Goal: Information Seeking & Learning: Learn about a topic

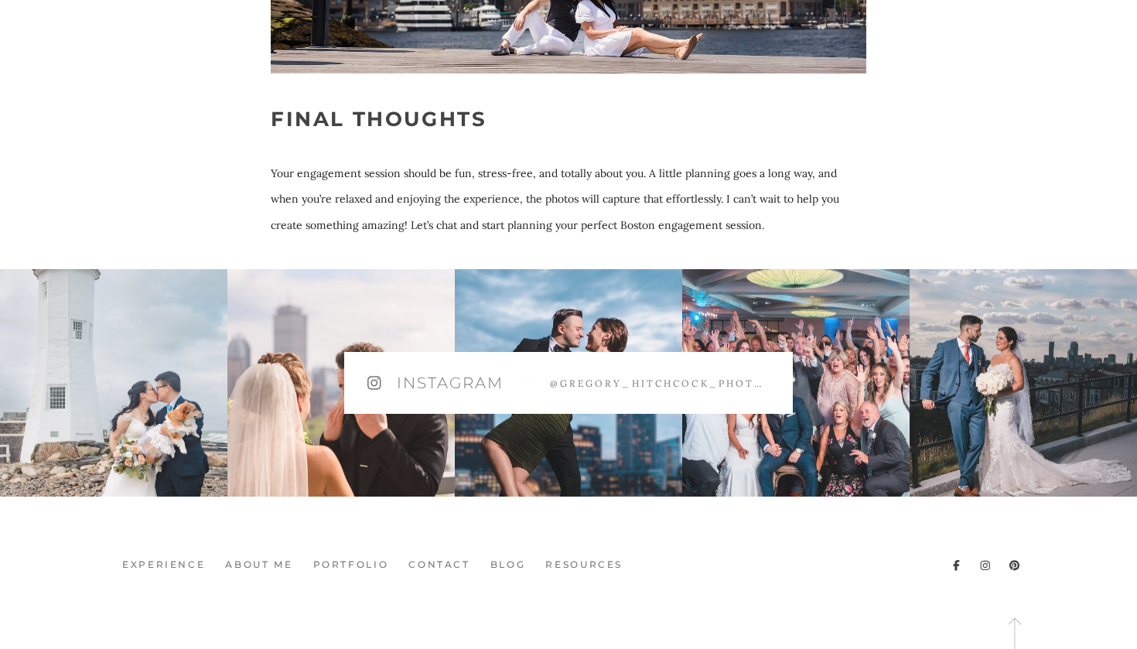
scroll to position [11482, 0]
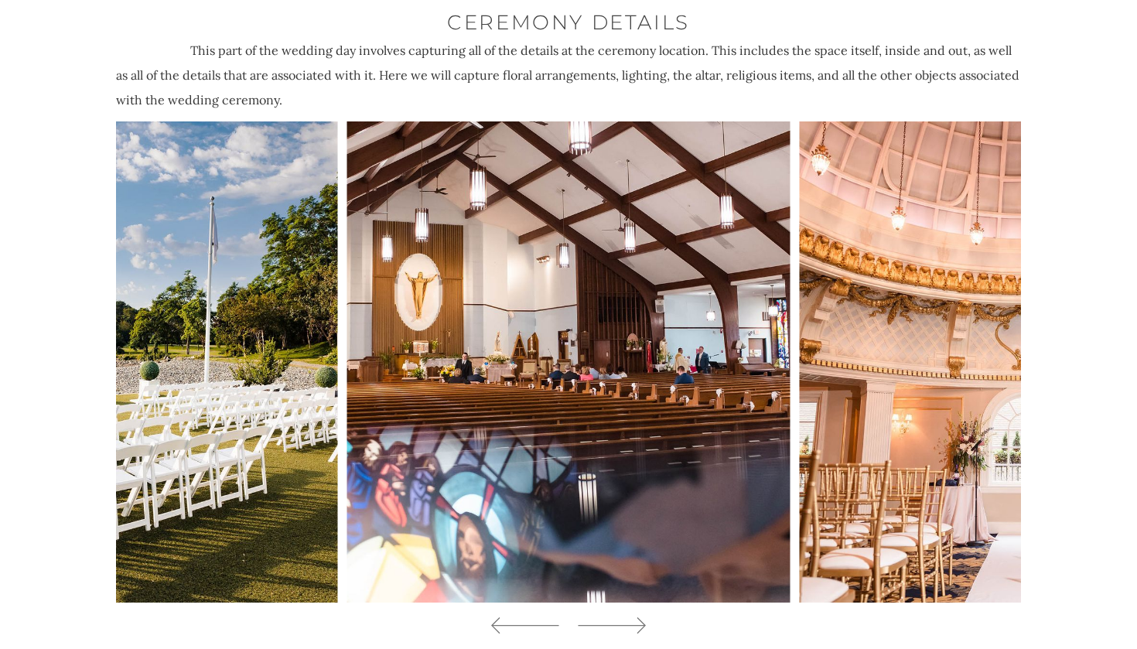
scroll to position [5566, 0]
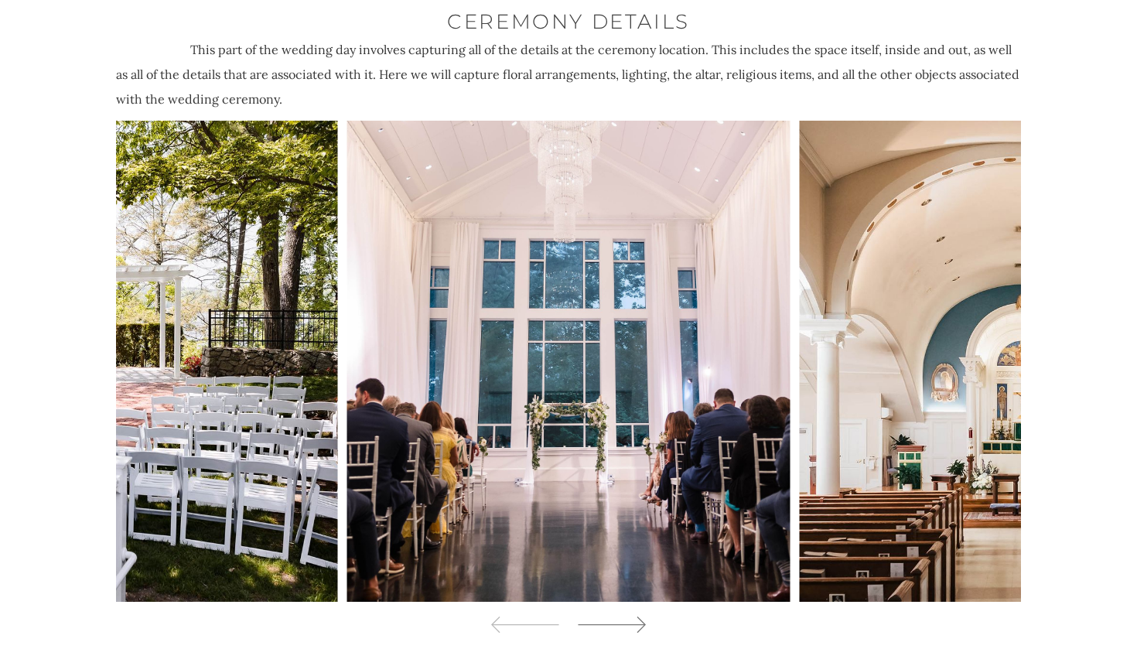
click at [631, 613] on icon at bounding box center [611, 624] width 70 height 23
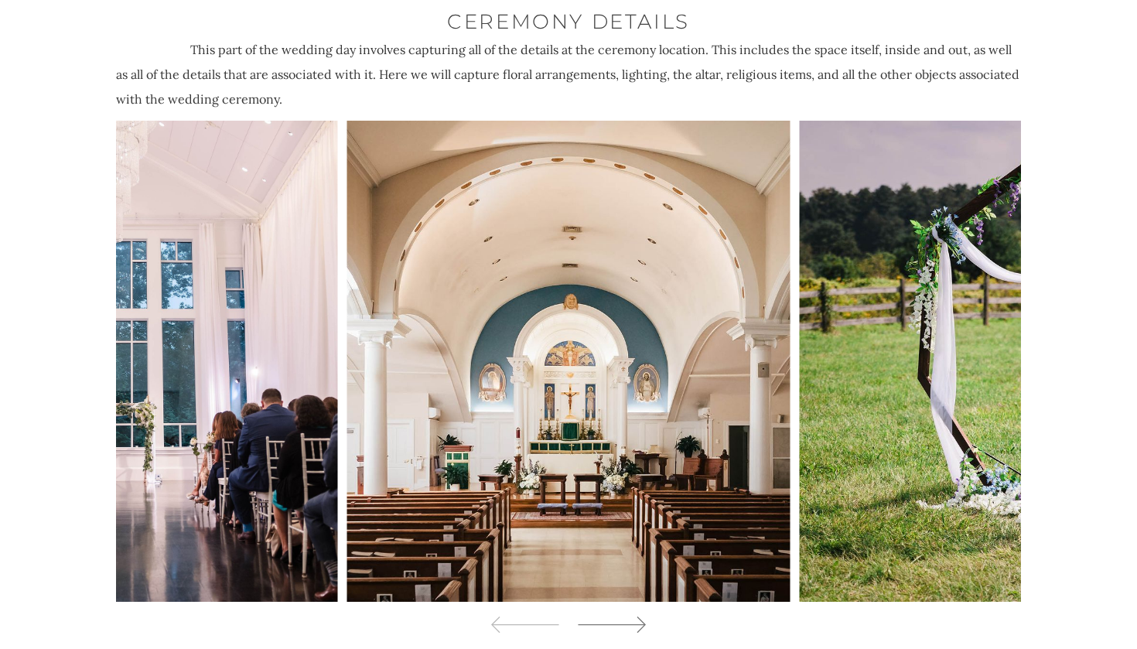
click at [631, 613] on icon at bounding box center [611, 624] width 70 height 23
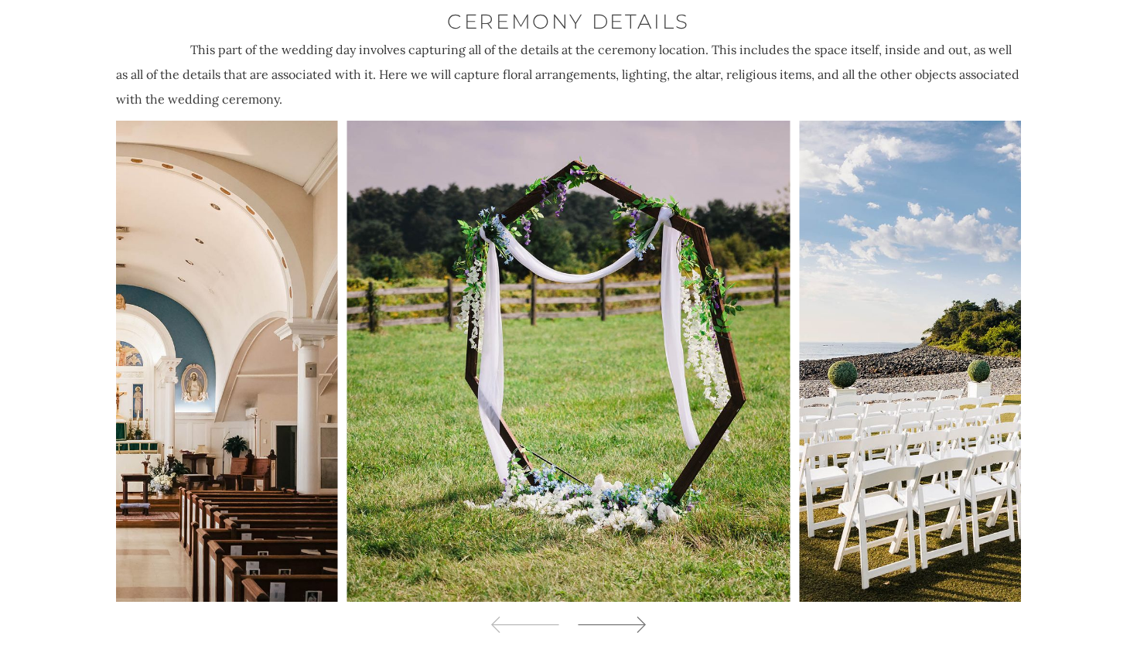
click at [631, 613] on icon at bounding box center [611, 624] width 70 height 23
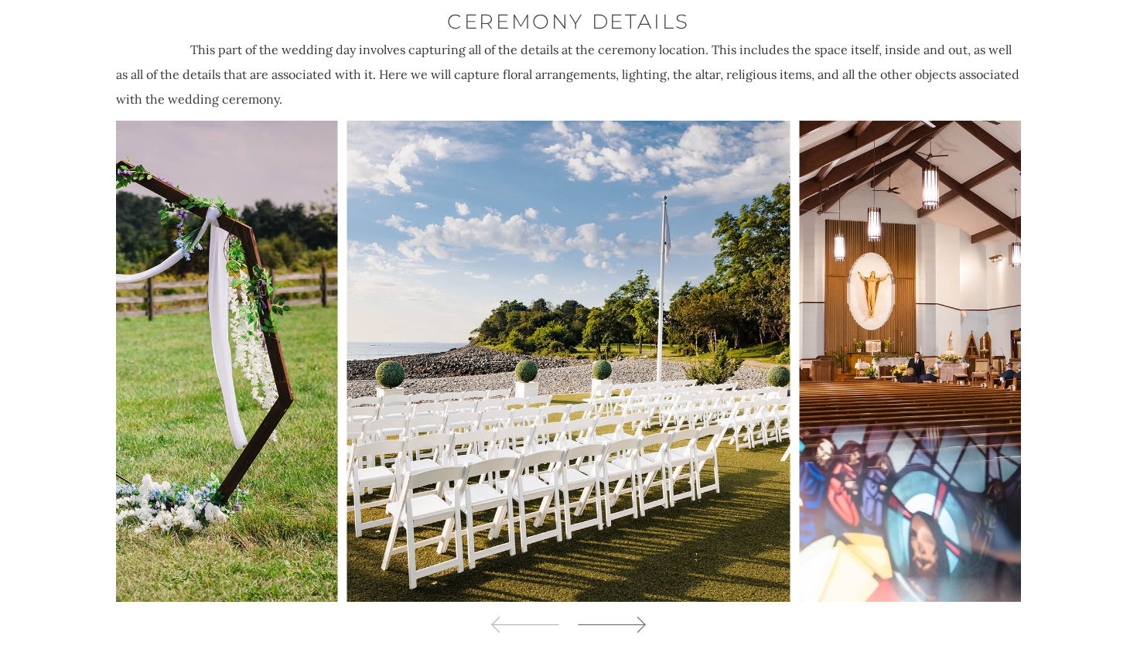
click at [631, 613] on icon at bounding box center [611, 624] width 70 height 23
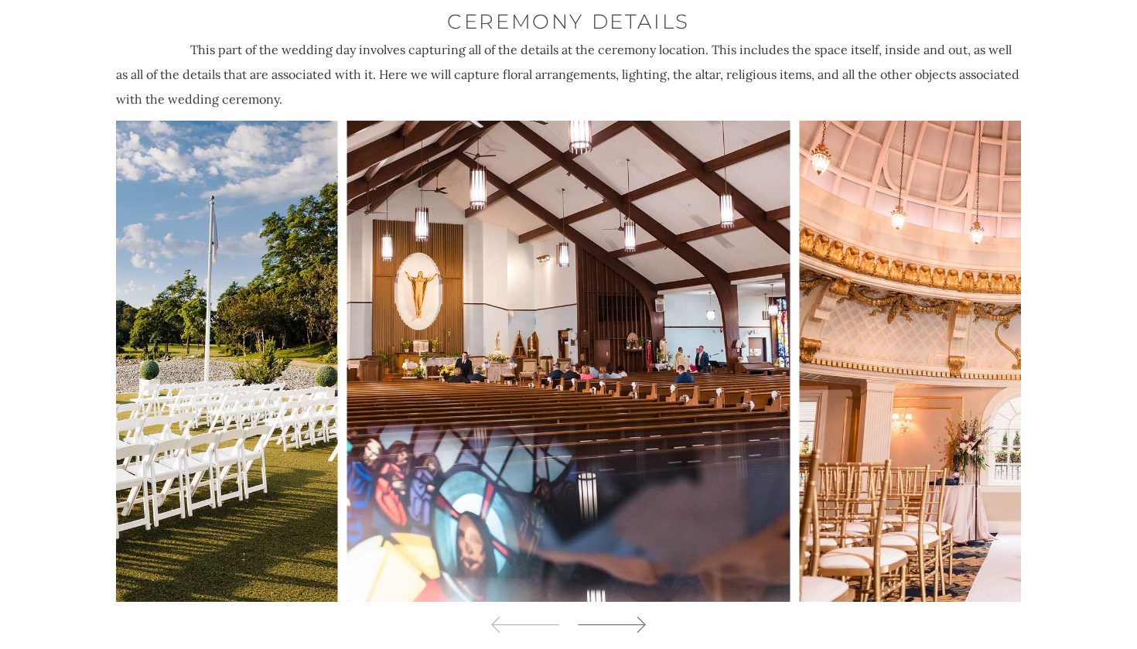
click at [631, 613] on icon at bounding box center [611, 624] width 70 height 23
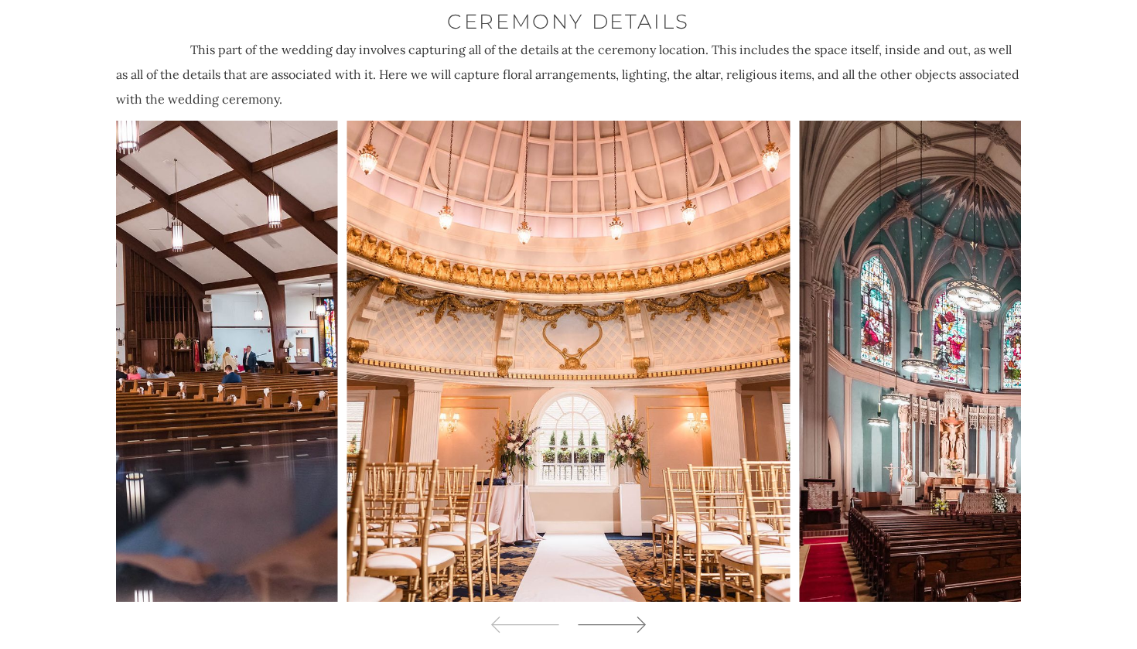
click at [631, 613] on icon at bounding box center [611, 624] width 70 height 23
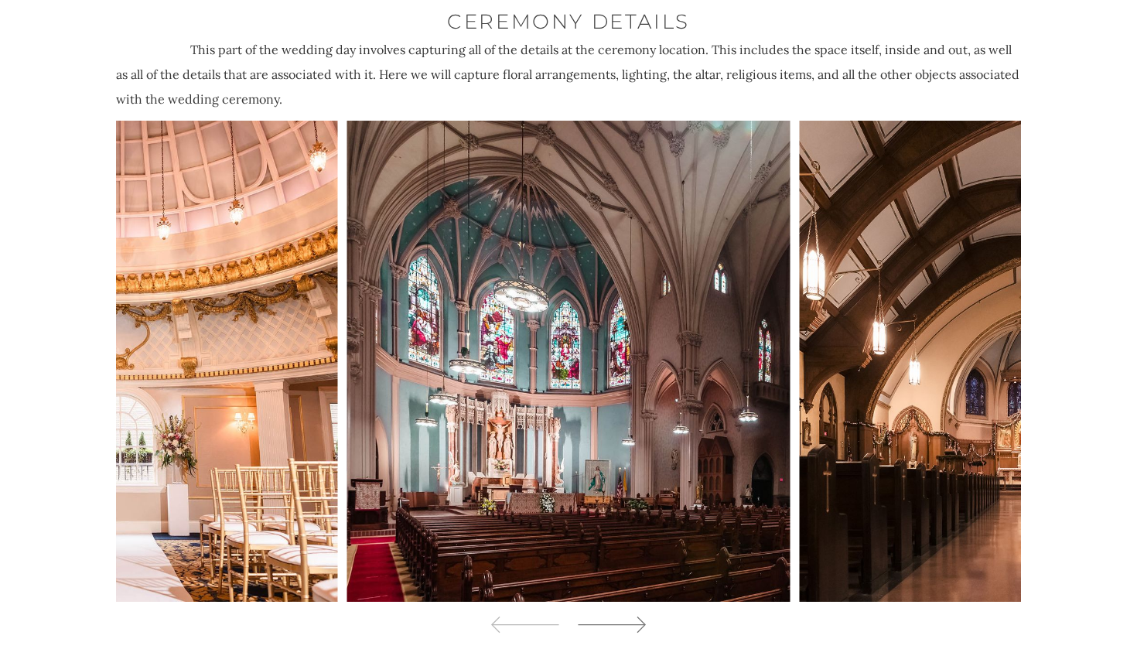
click at [631, 613] on icon at bounding box center [611, 624] width 70 height 23
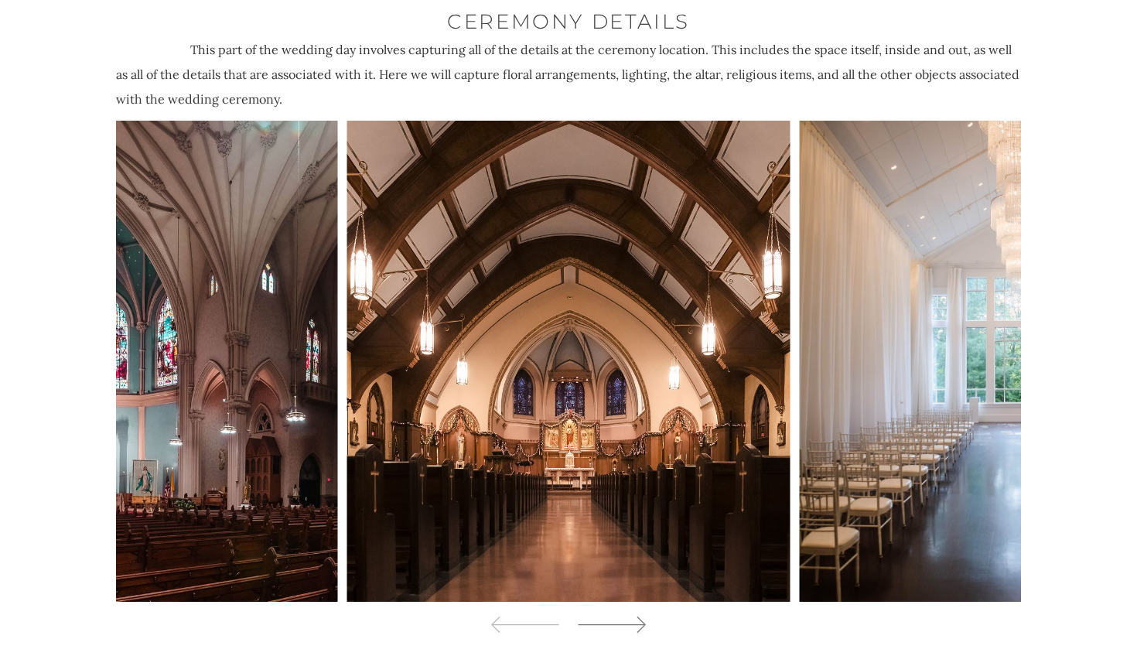
click at [631, 613] on icon at bounding box center [611, 624] width 70 height 23
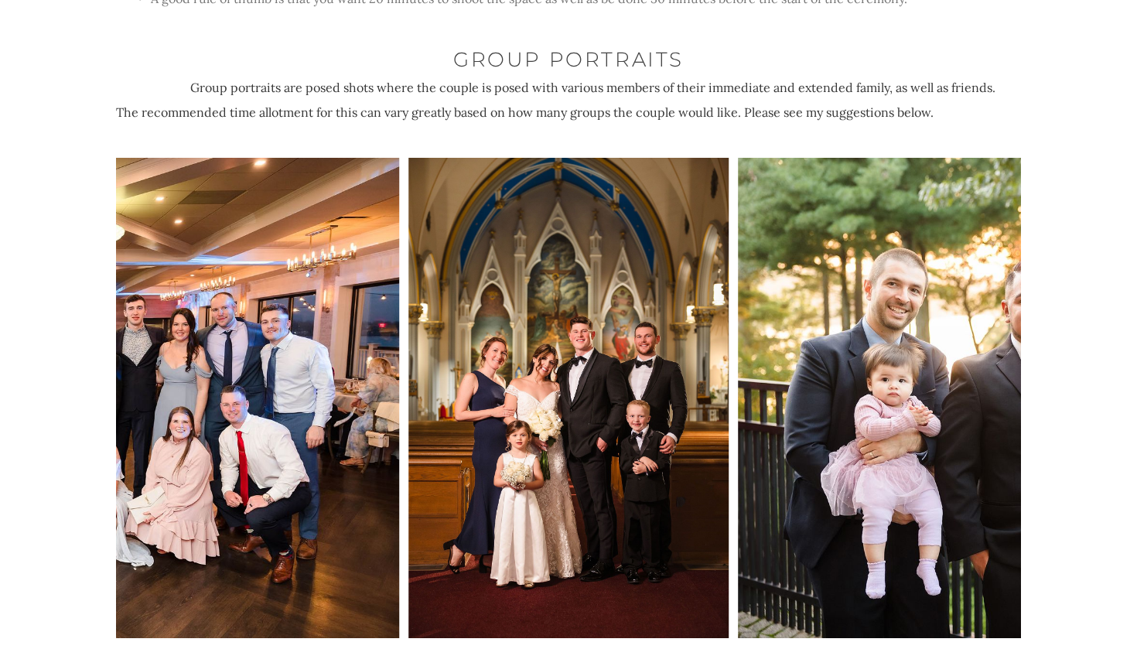
scroll to position [6355, 0]
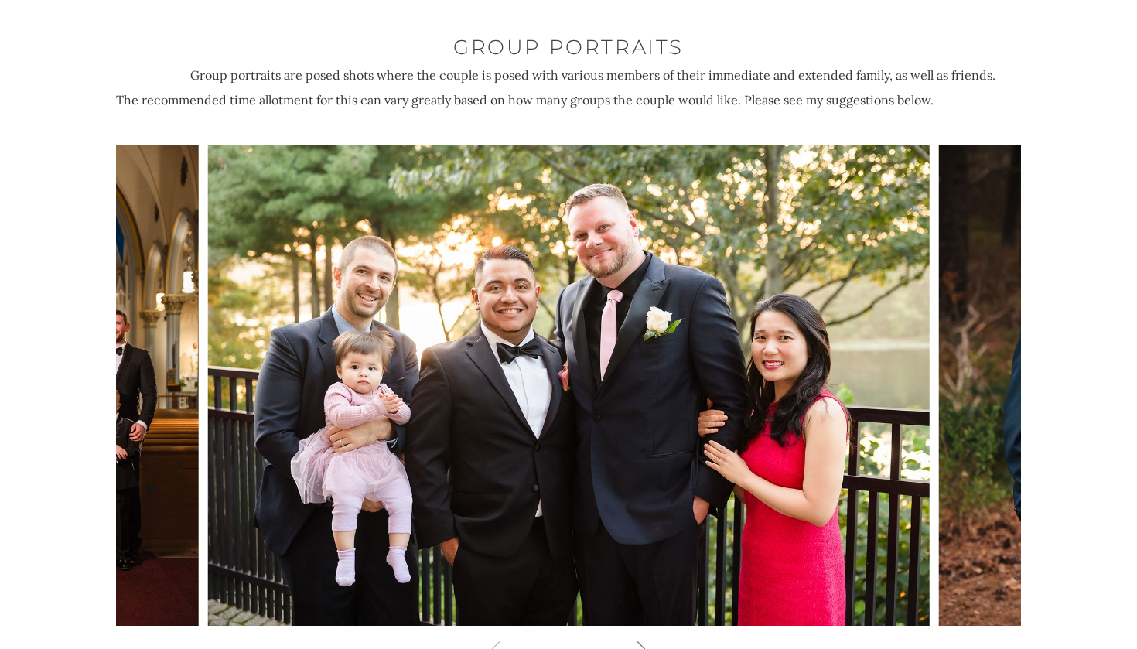
click at [629, 638] on icon at bounding box center [611, 649] width 70 height 23
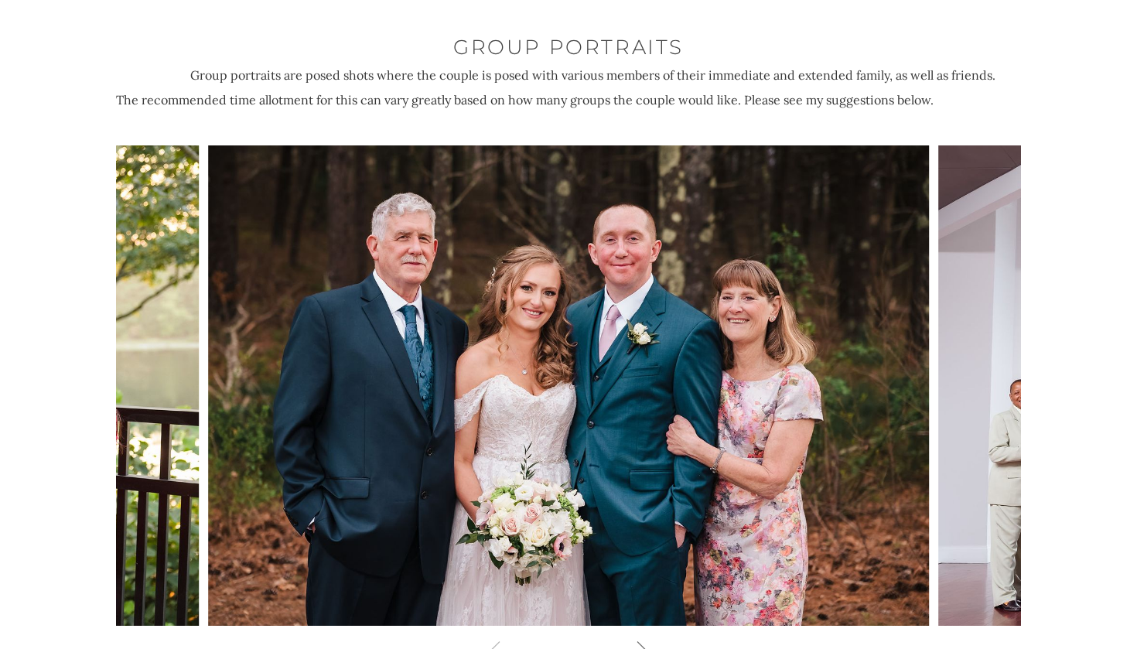
click at [629, 638] on icon at bounding box center [611, 649] width 70 height 23
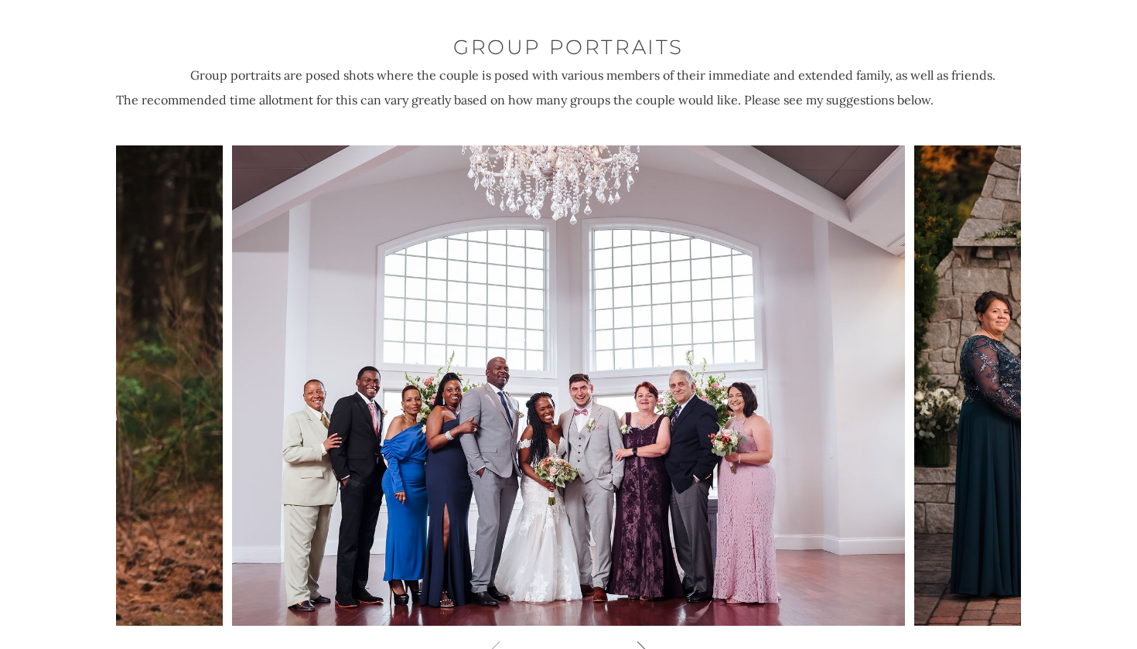
click at [629, 638] on icon at bounding box center [611, 649] width 70 height 23
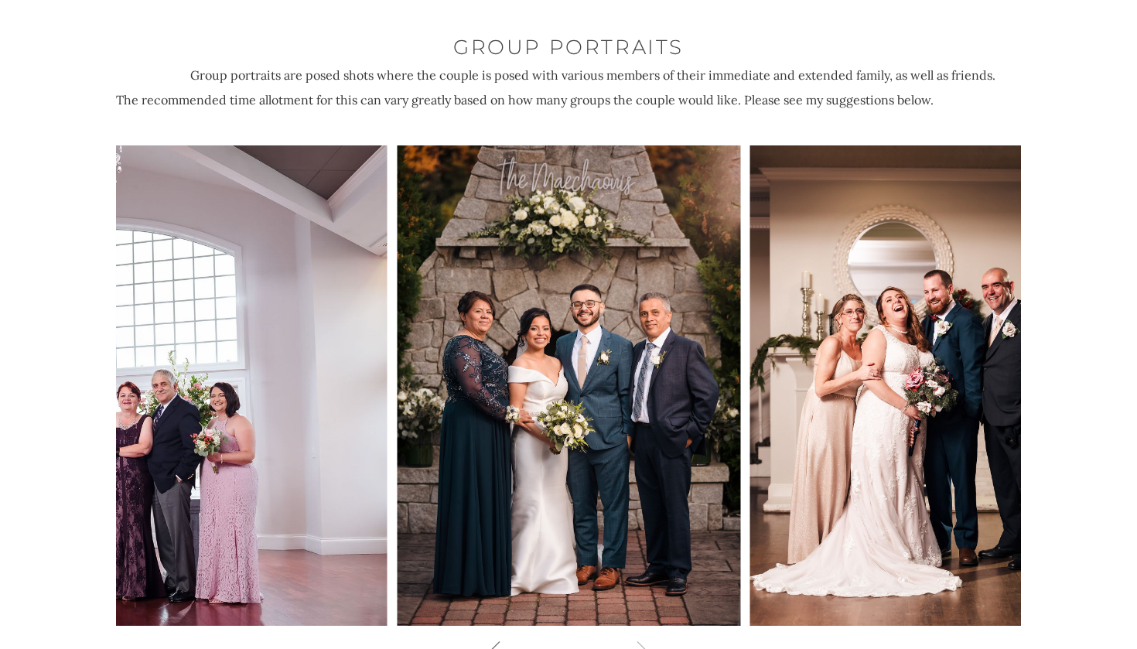
click at [502, 638] on icon at bounding box center [526, 649] width 70 height 23
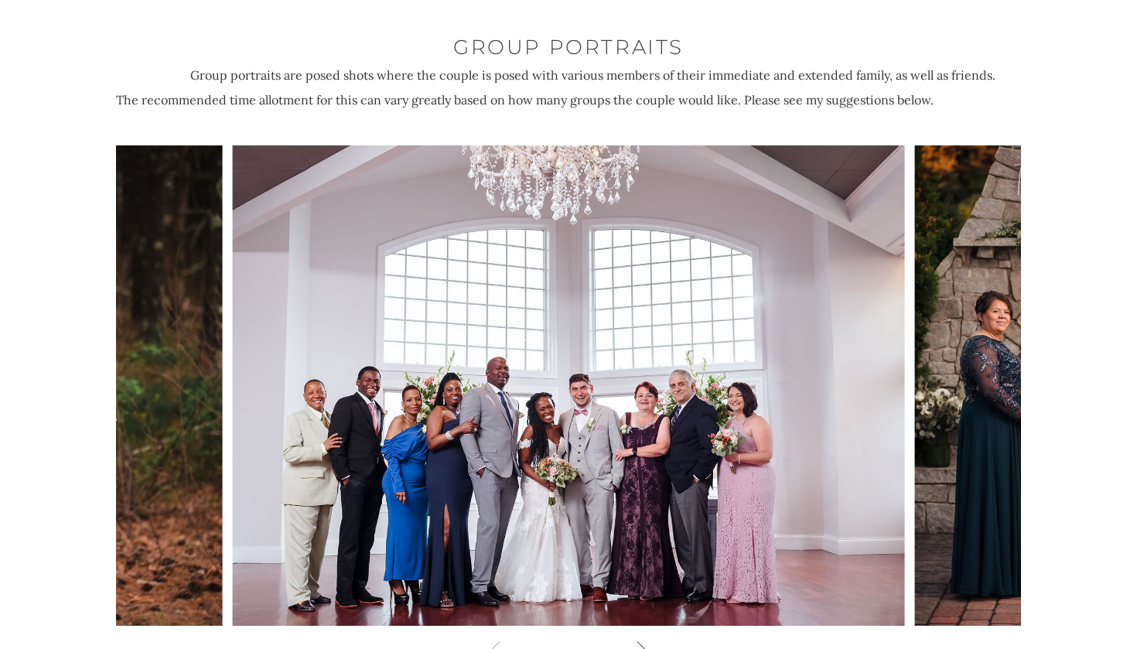
click at [630, 638] on icon at bounding box center [611, 649] width 70 height 23
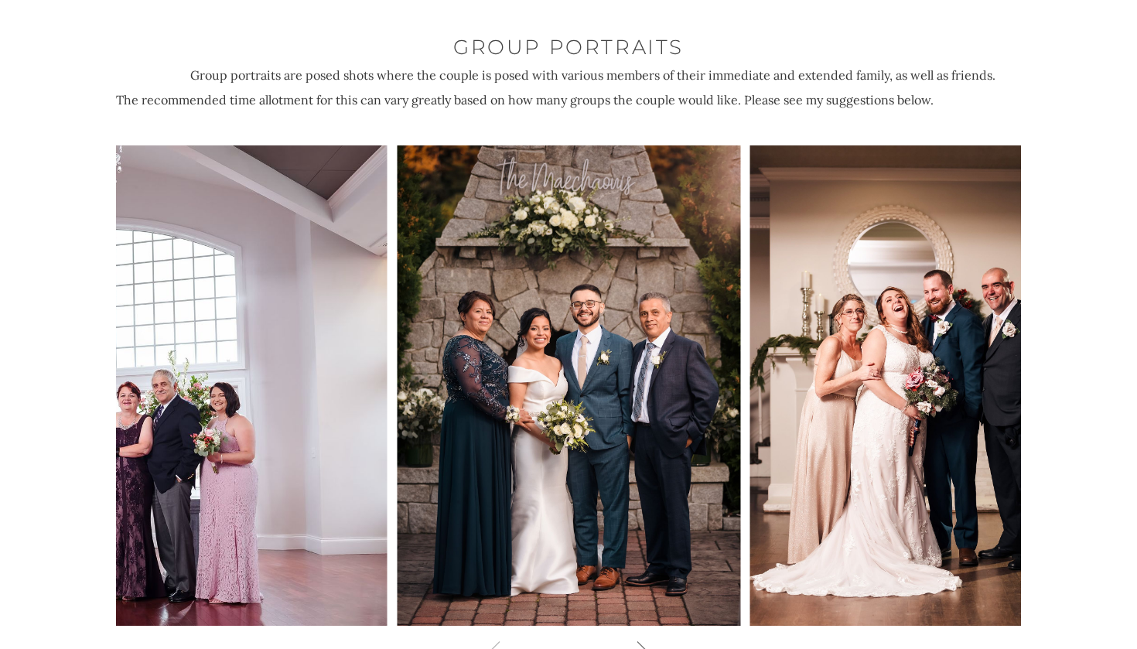
click at [630, 638] on icon at bounding box center [611, 649] width 70 height 23
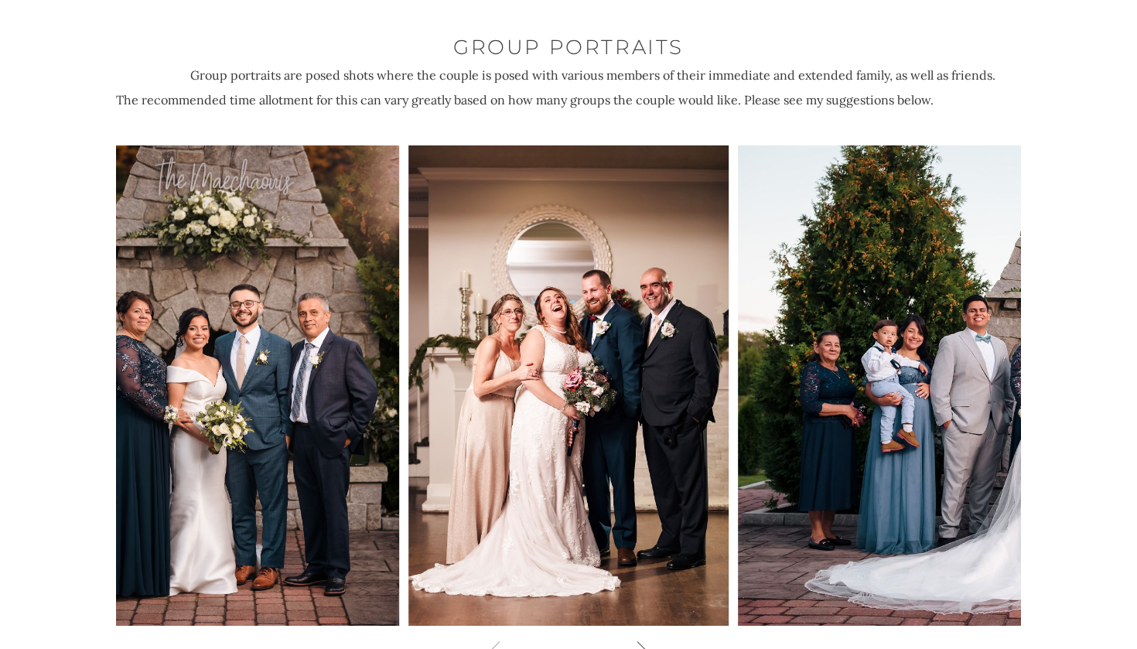
click at [630, 638] on icon at bounding box center [611, 649] width 70 height 23
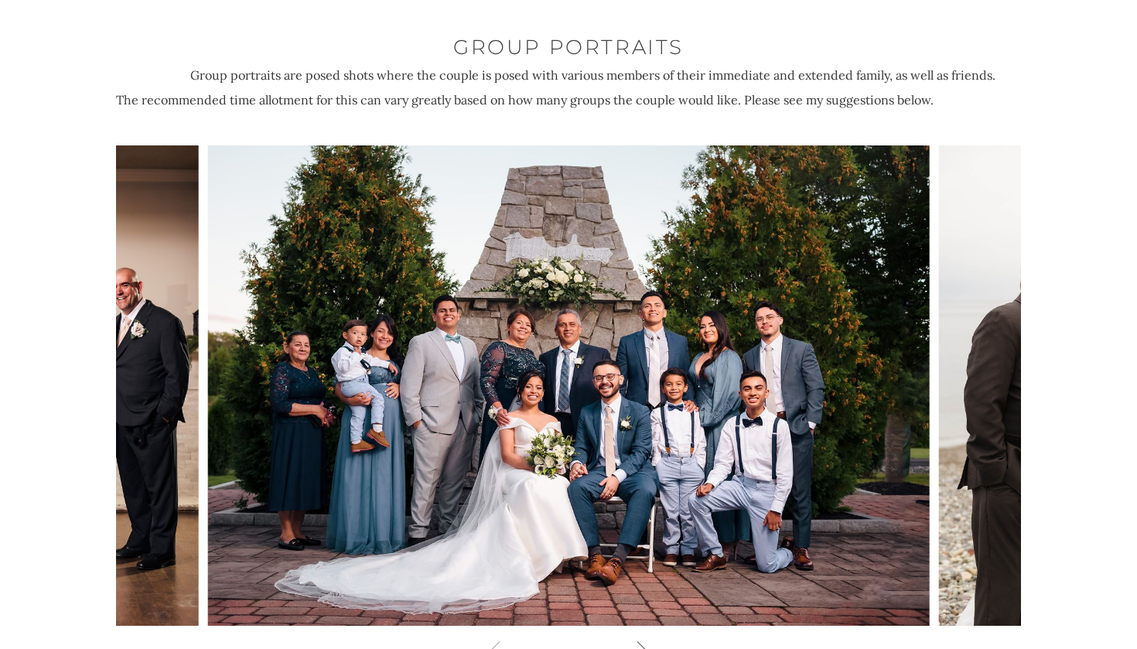
click at [630, 638] on icon at bounding box center [611, 649] width 70 height 23
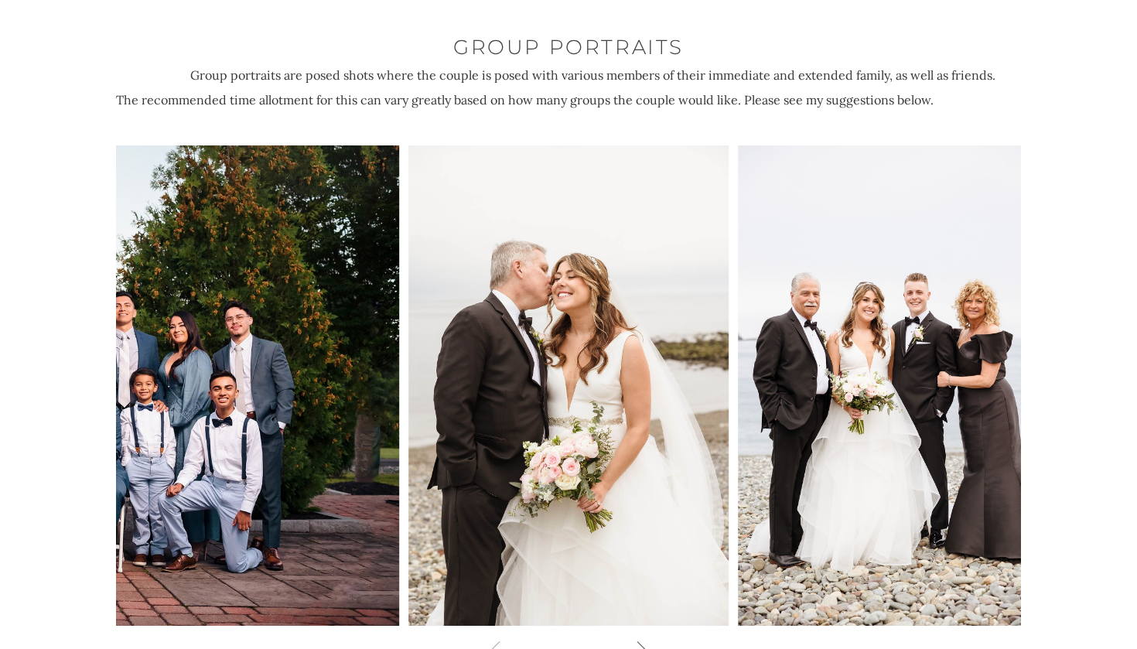
click at [630, 638] on icon at bounding box center [611, 649] width 70 height 23
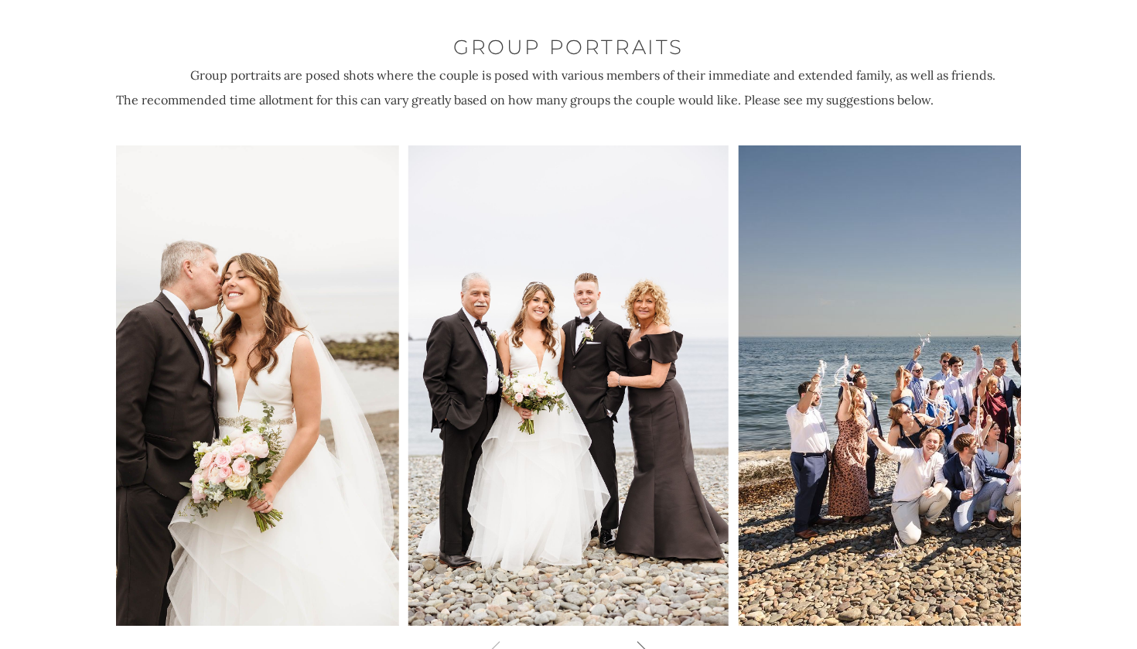
click at [630, 638] on icon at bounding box center [611, 649] width 70 height 23
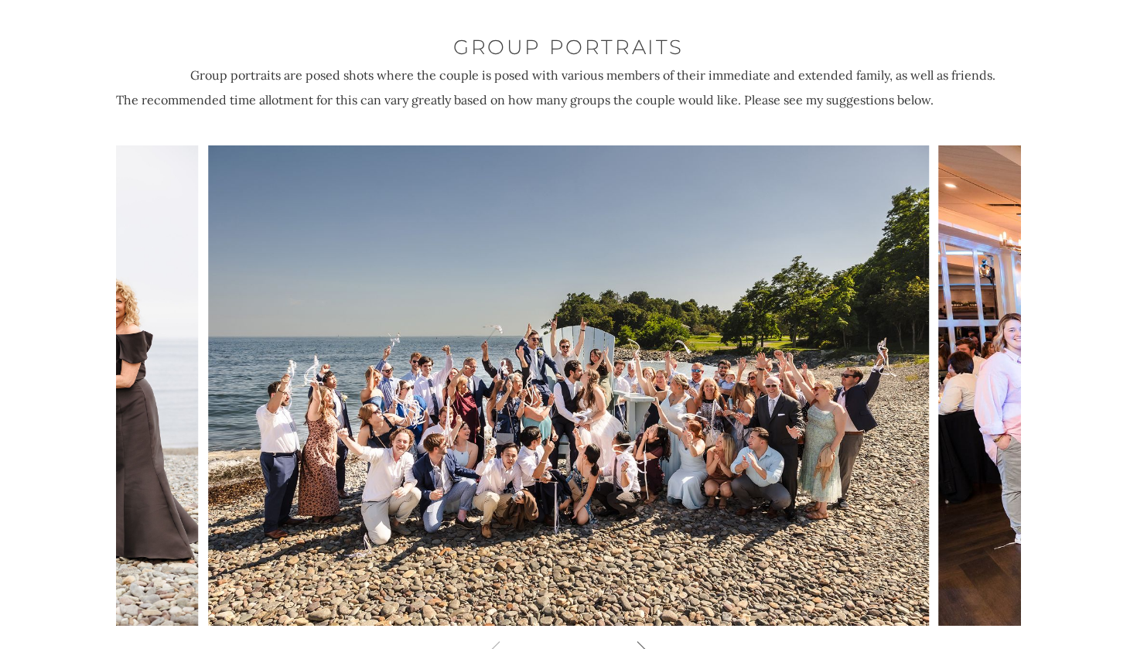
click at [630, 638] on icon at bounding box center [611, 649] width 70 height 23
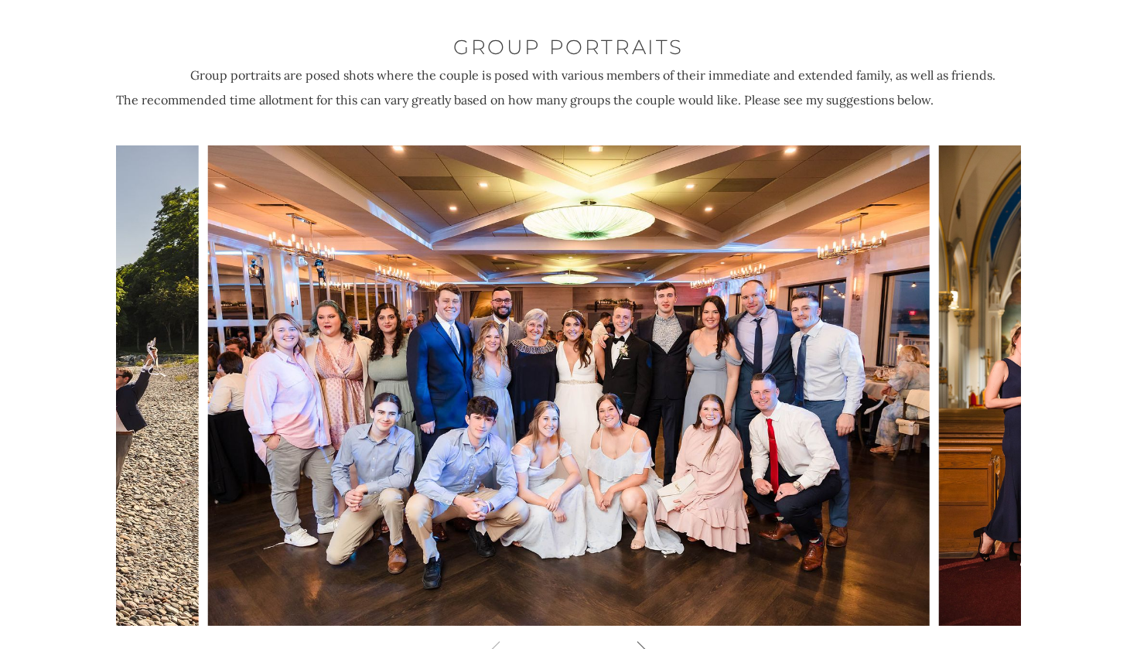
click at [630, 638] on icon at bounding box center [611, 649] width 70 height 23
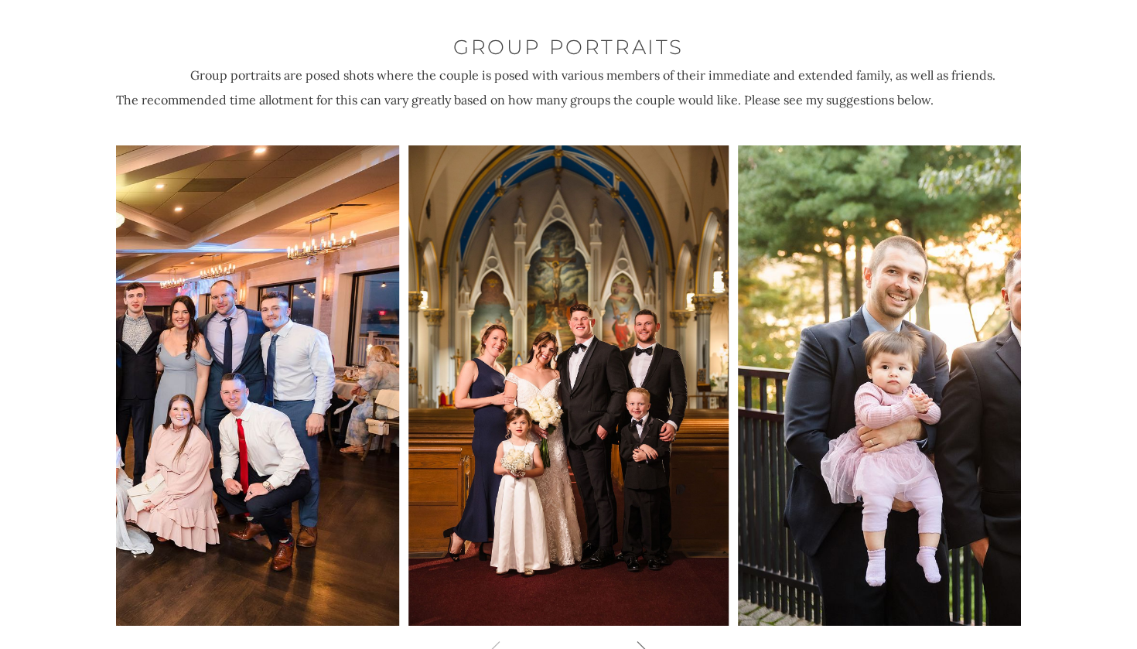
click at [630, 638] on icon at bounding box center [611, 649] width 70 height 23
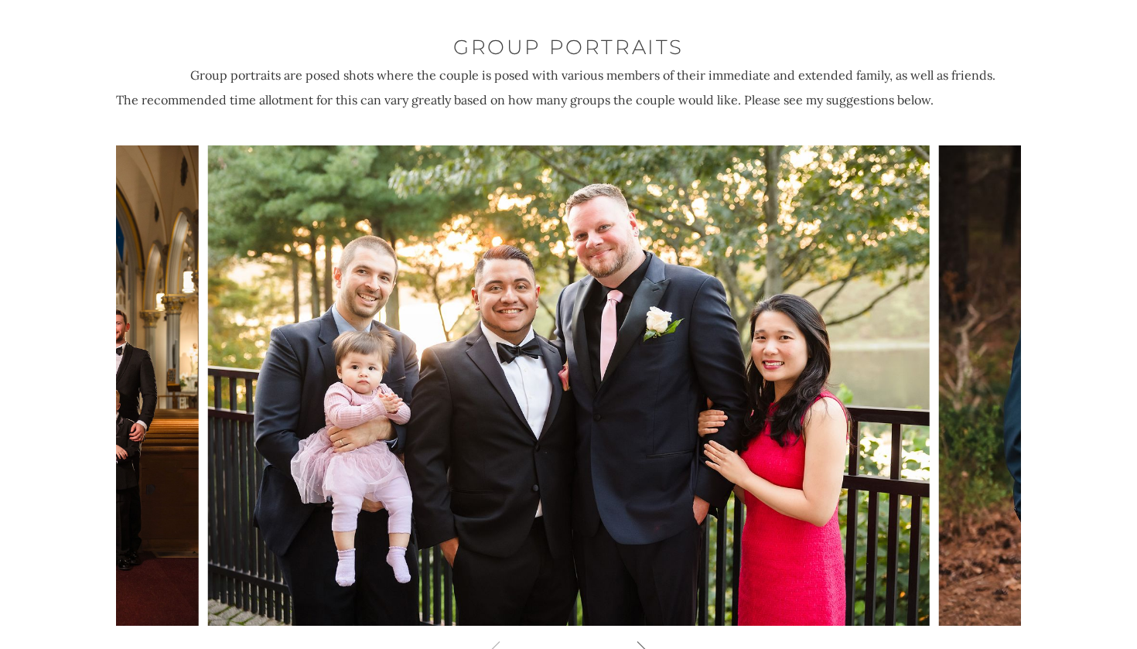
click at [631, 638] on icon at bounding box center [611, 649] width 70 height 23
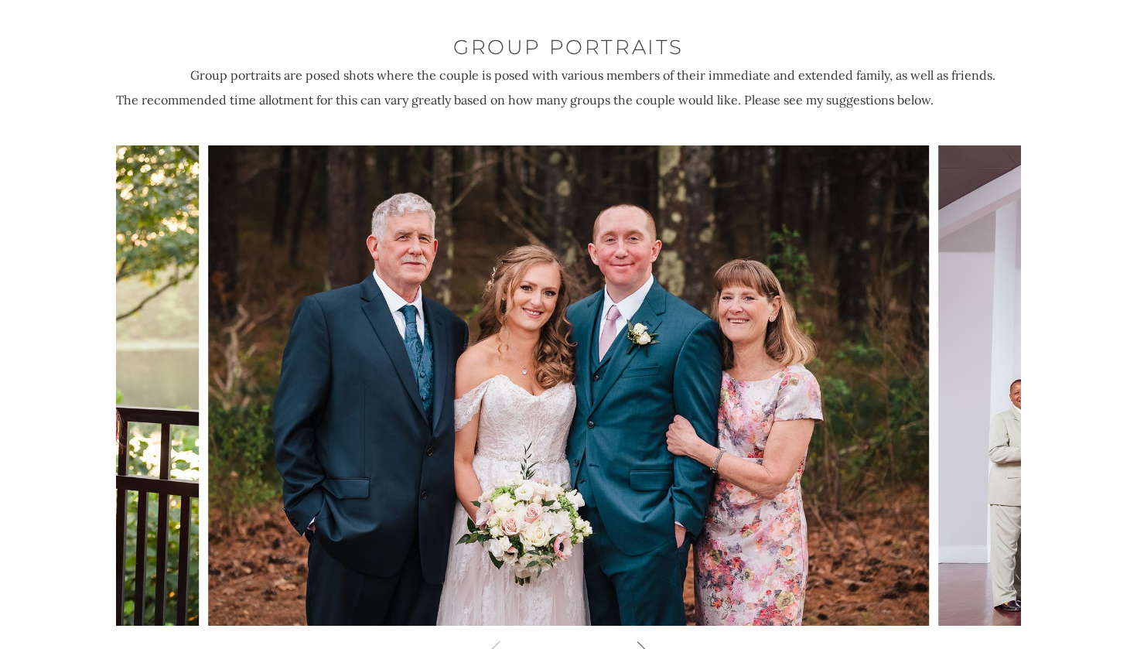
click at [631, 638] on icon at bounding box center [611, 649] width 70 height 23
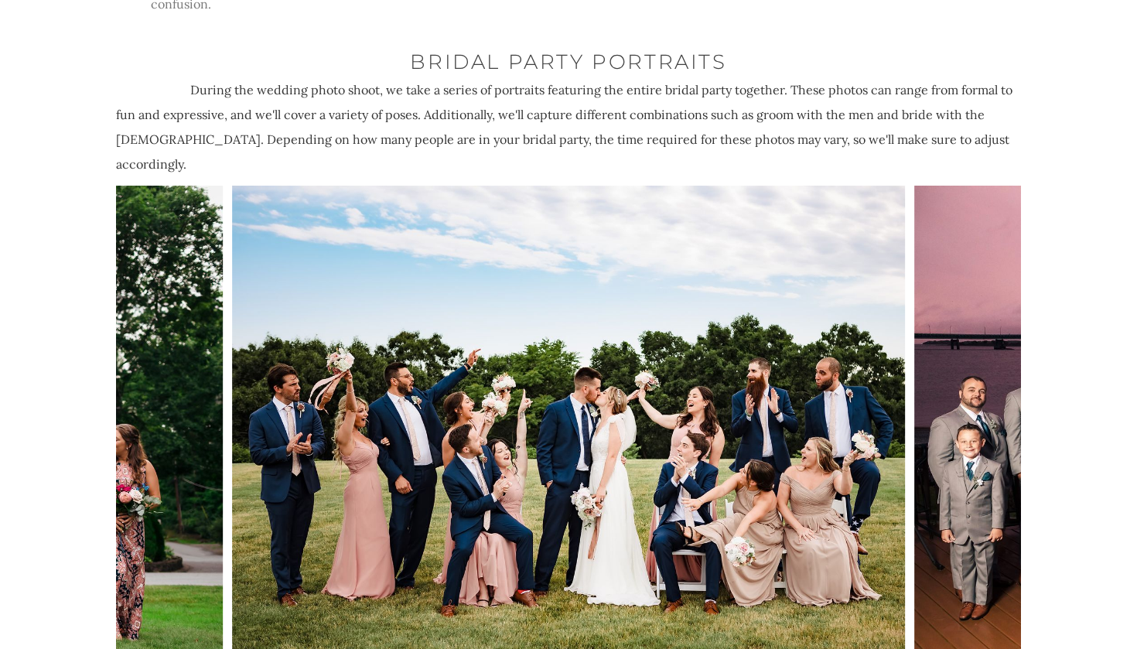
scroll to position [7209, 0]
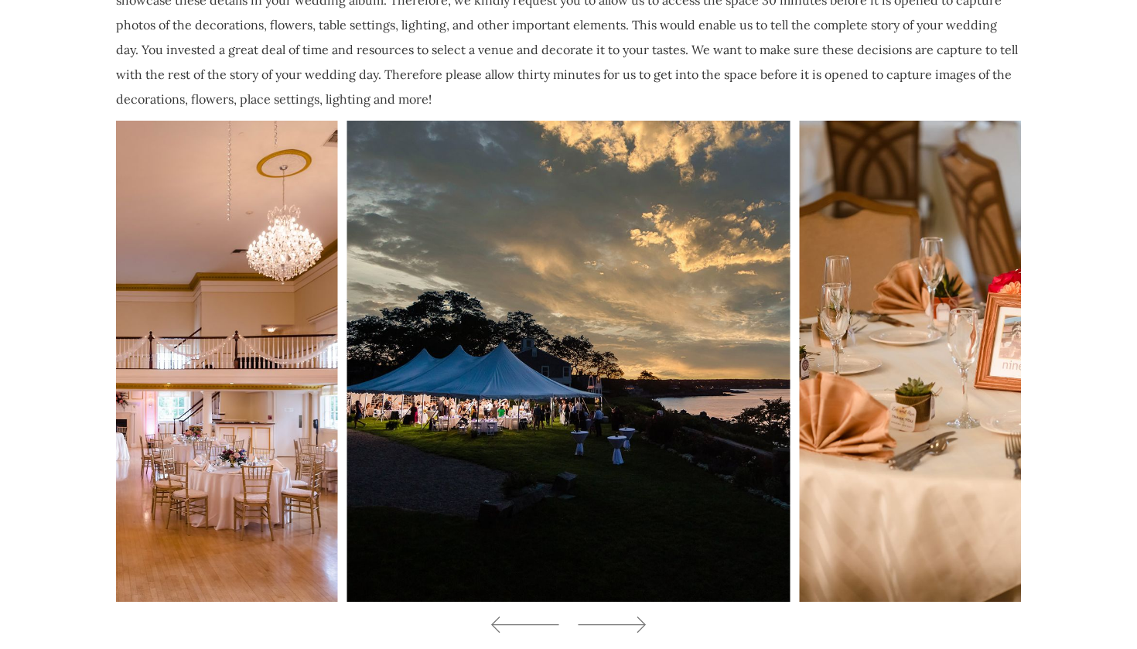
scroll to position [8162, 0]
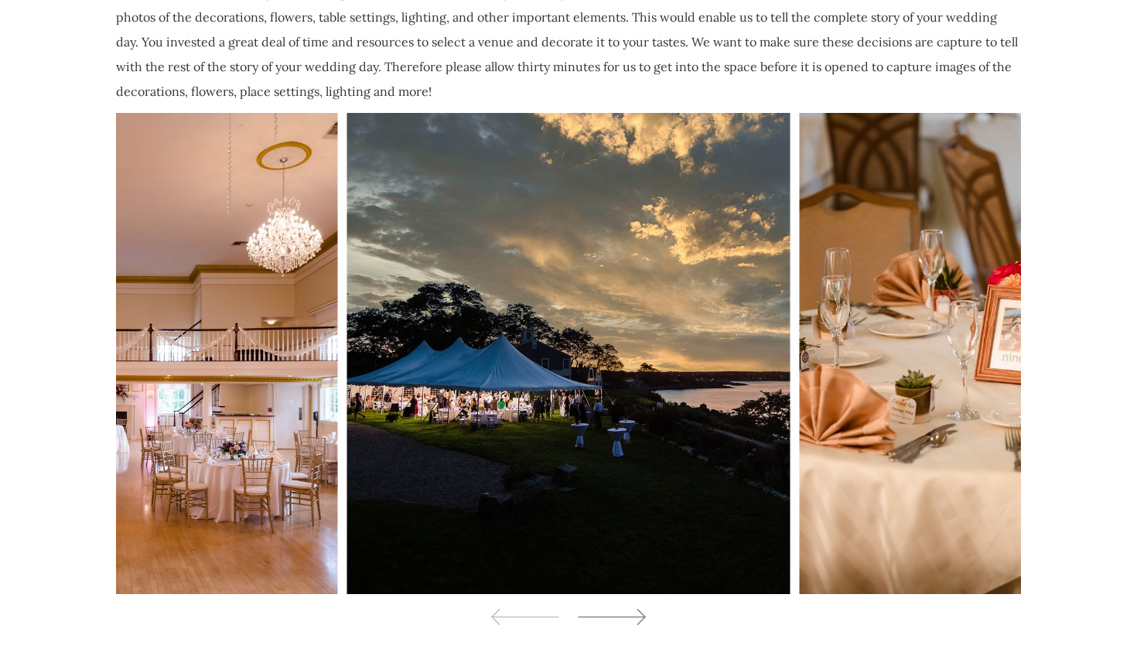
click at [636, 606] on icon at bounding box center [611, 617] width 70 height 23
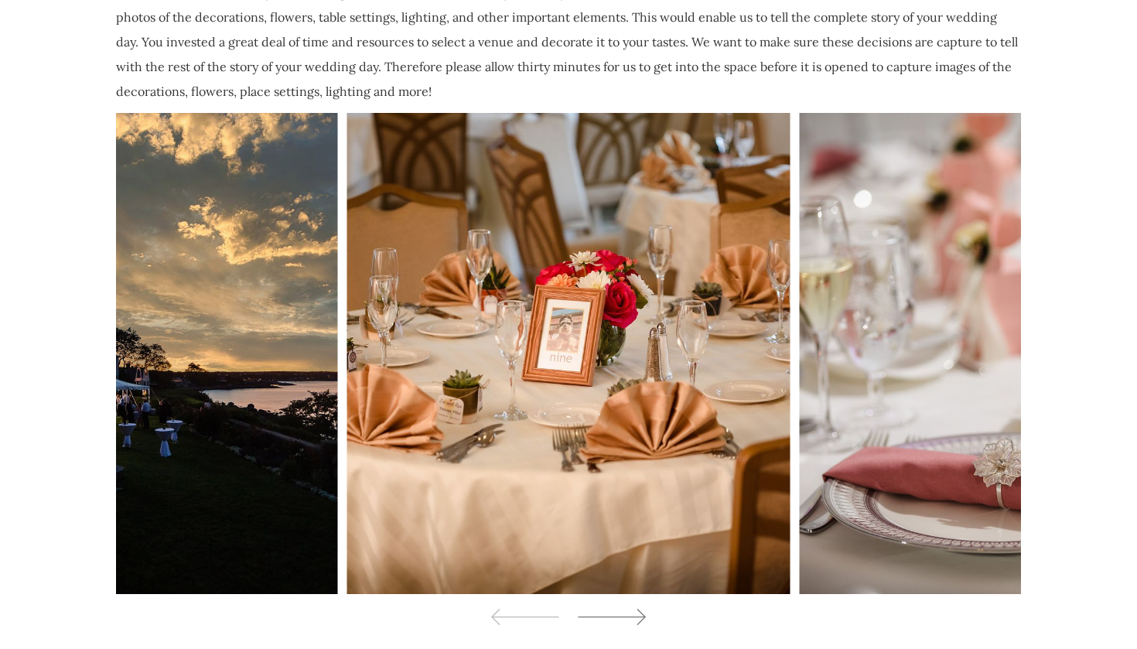
click at [636, 606] on icon at bounding box center [611, 617] width 70 height 23
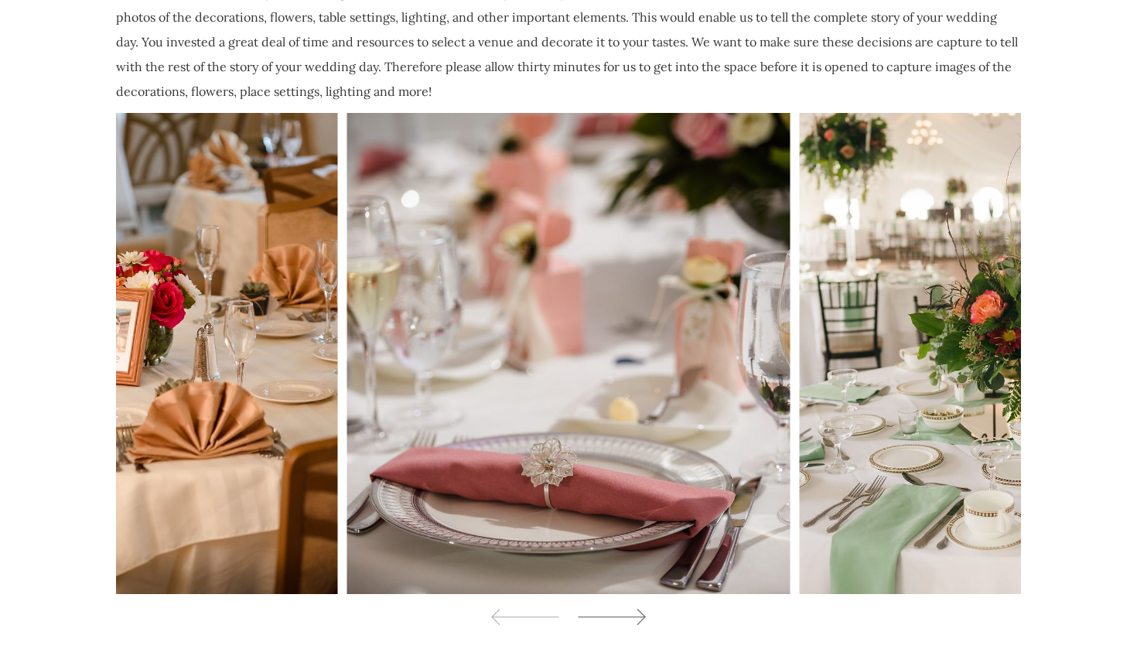
click at [636, 606] on icon at bounding box center [611, 617] width 70 height 23
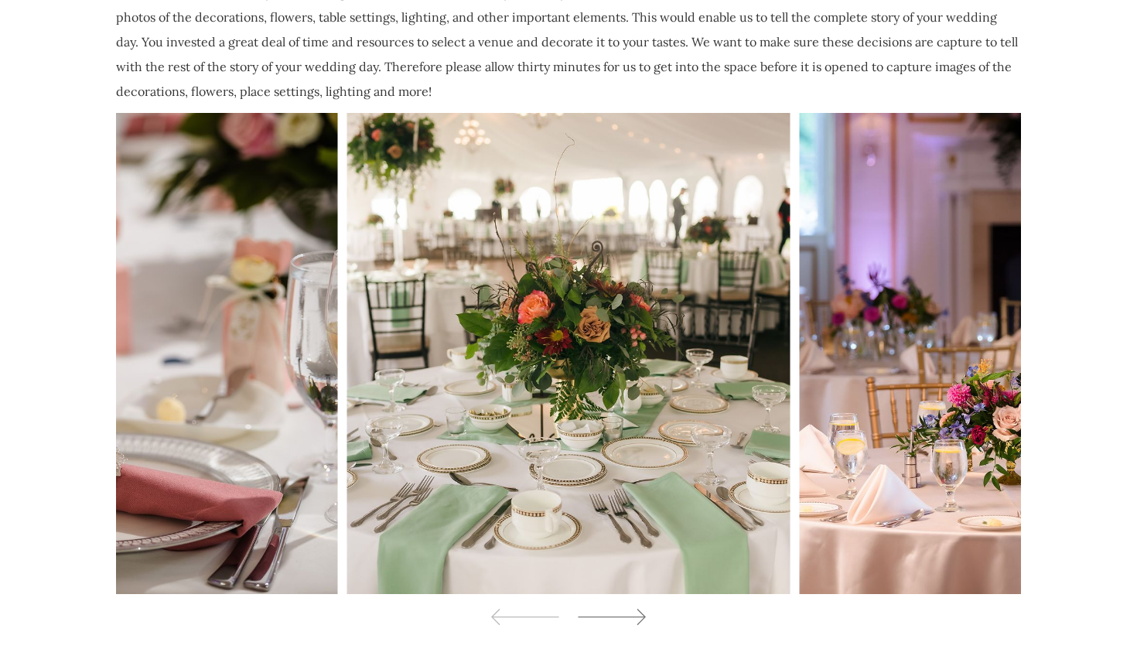
click at [636, 606] on icon at bounding box center [611, 617] width 70 height 23
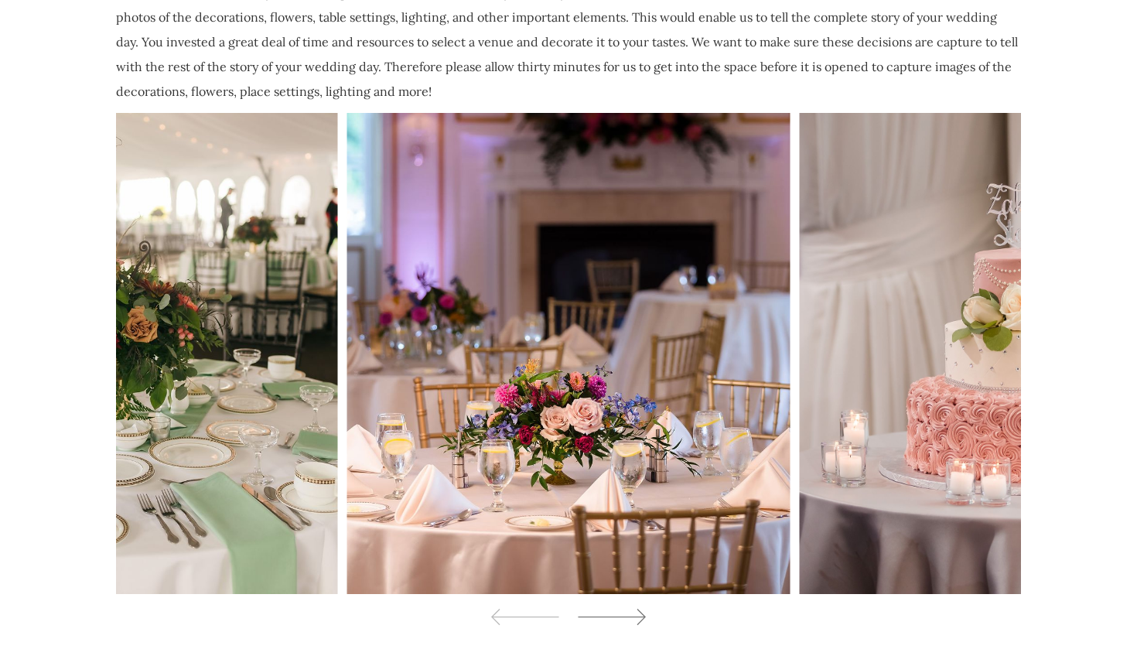
click at [636, 606] on icon at bounding box center [611, 617] width 70 height 23
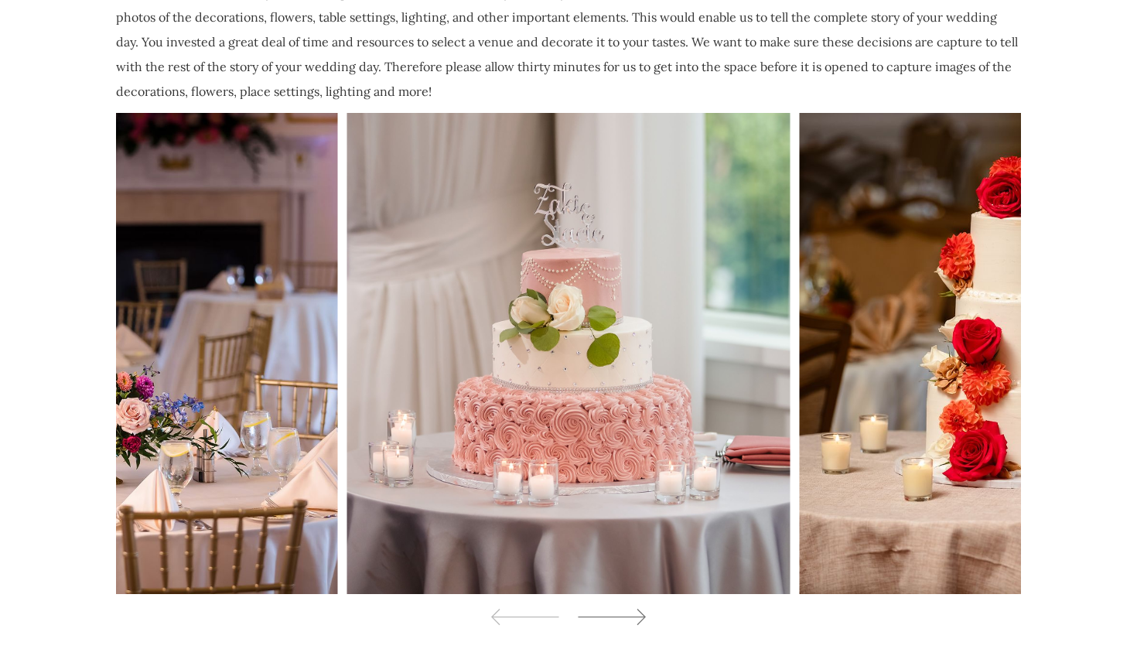
click at [636, 606] on icon at bounding box center [611, 617] width 70 height 23
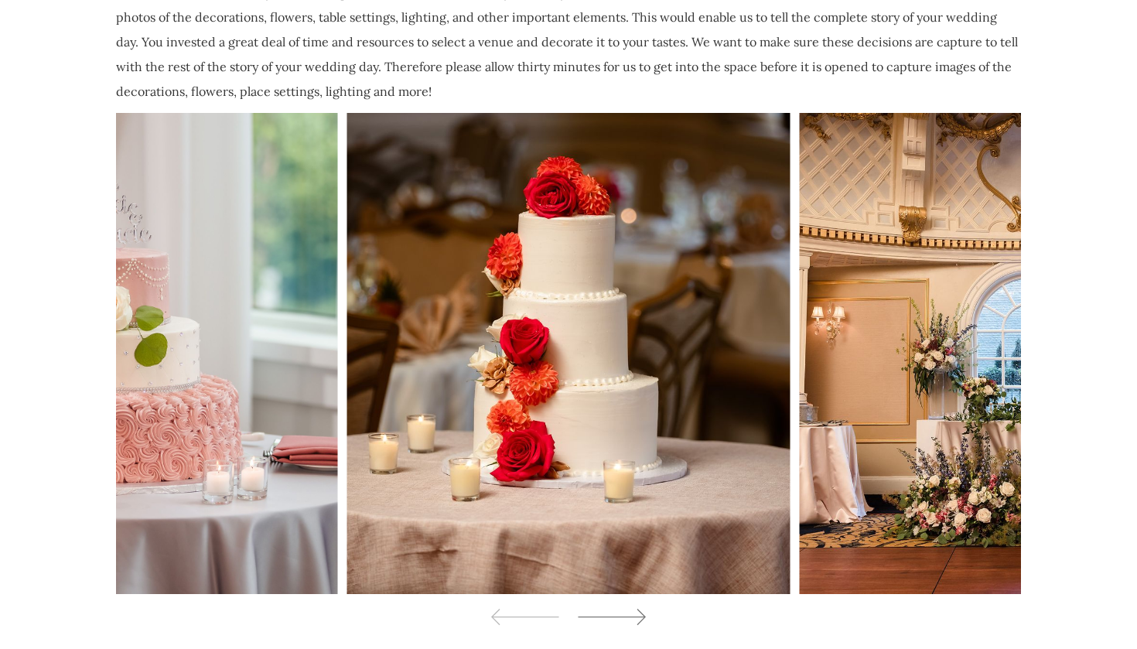
click at [636, 606] on icon at bounding box center [611, 617] width 70 height 23
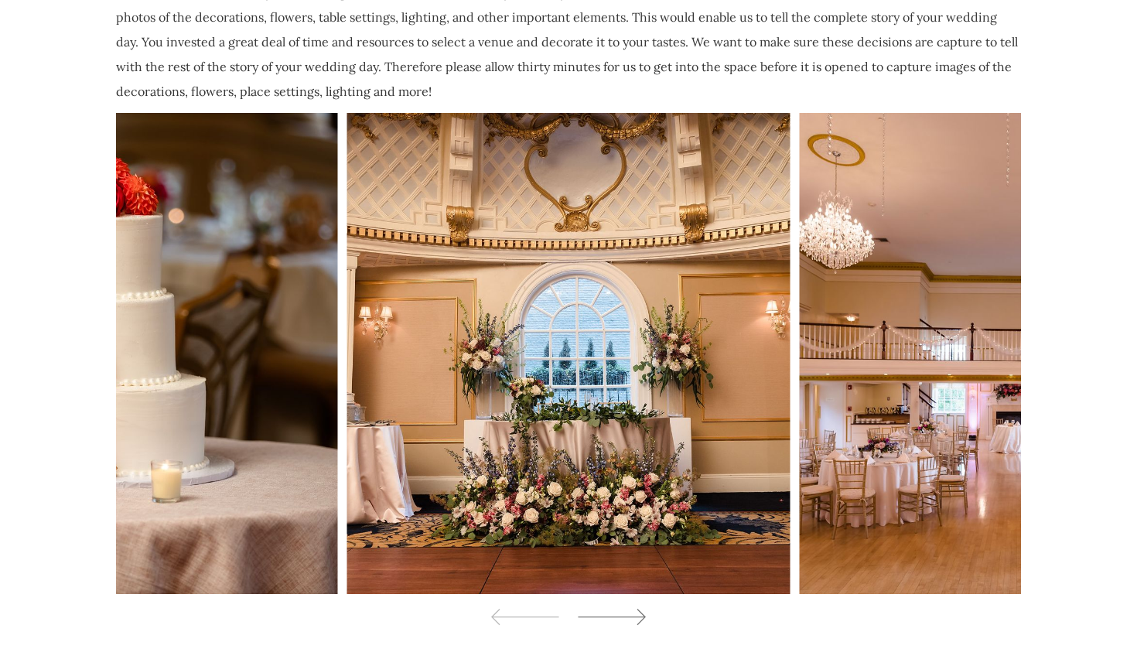
click at [614, 606] on icon at bounding box center [611, 617] width 70 height 23
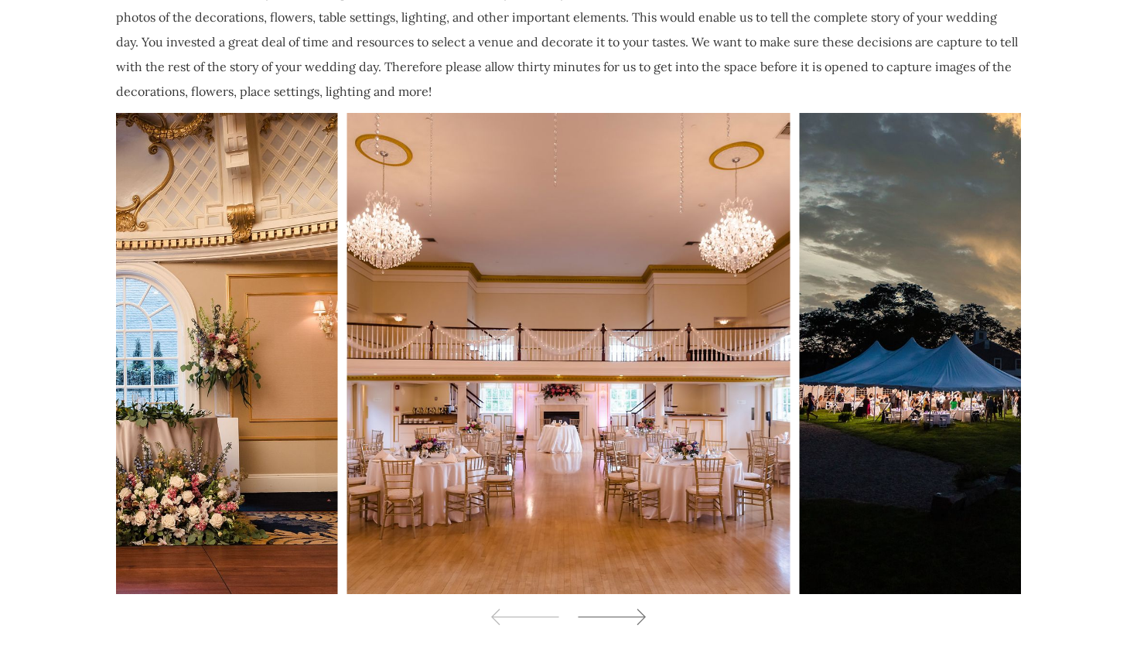
click at [614, 606] on icon at bounding box center [611, 617] width 70 height 23
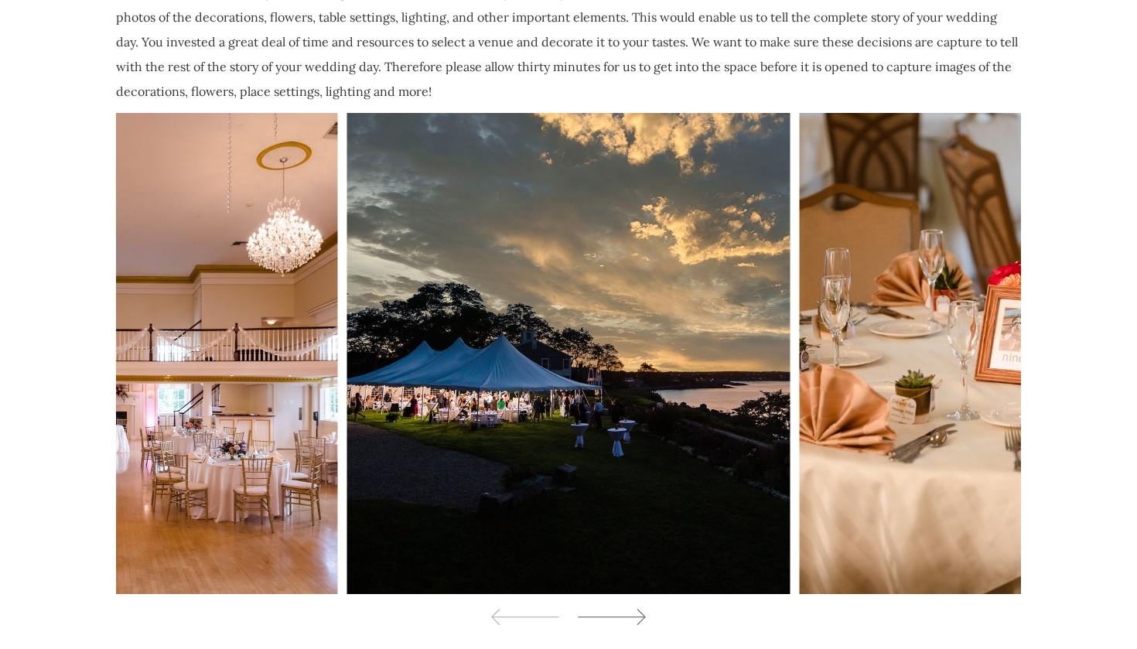
click at [614, 606] on icon at bounding box center [611, 617] width 70 height 23
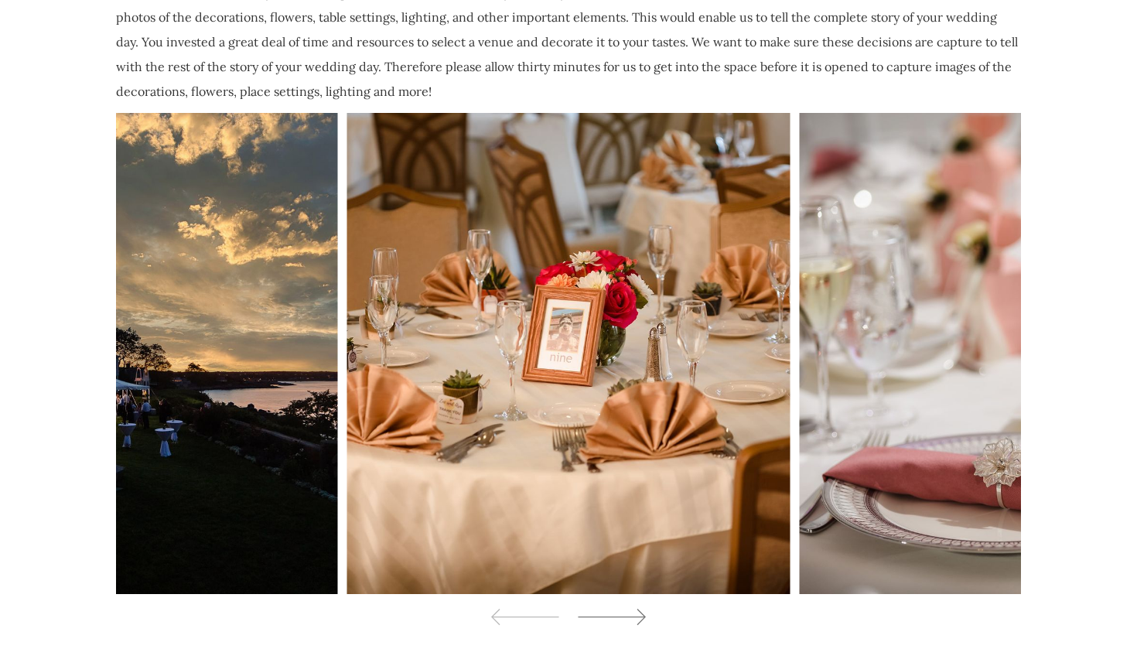
click at [614, 606] on icon at bounding box center [611, 617] width 70 height 23
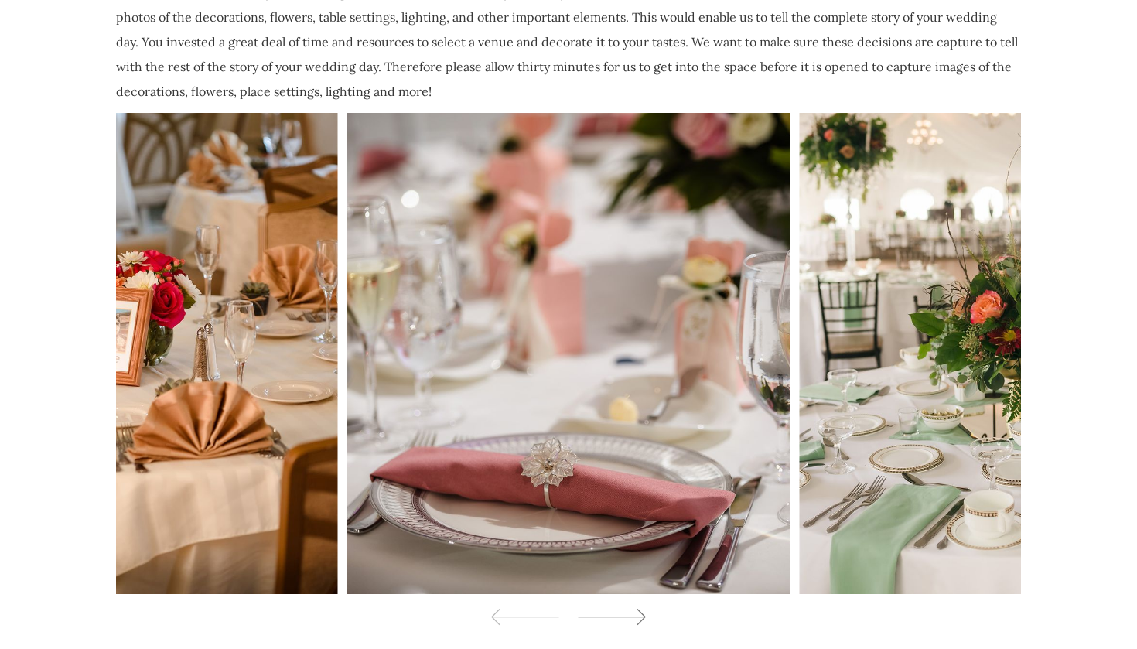
click at [614, 606] on icon at bounding box center [611, 617] width 70 height 23
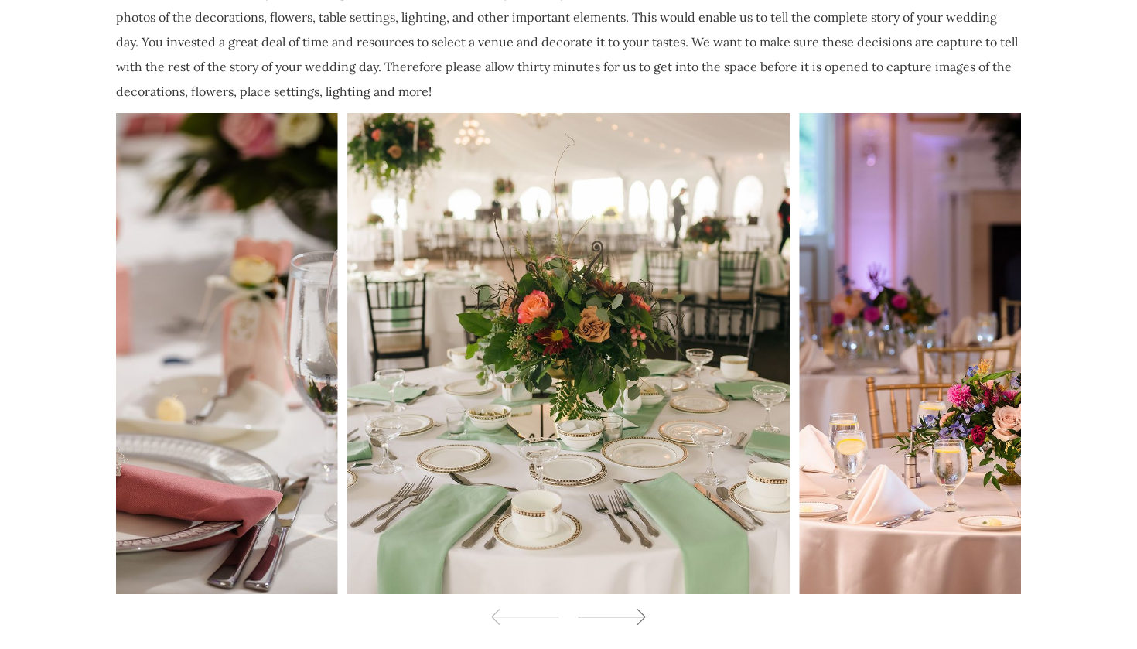
click at [614, 606] on icon at bounding box center [611, 617] width 70 height 23
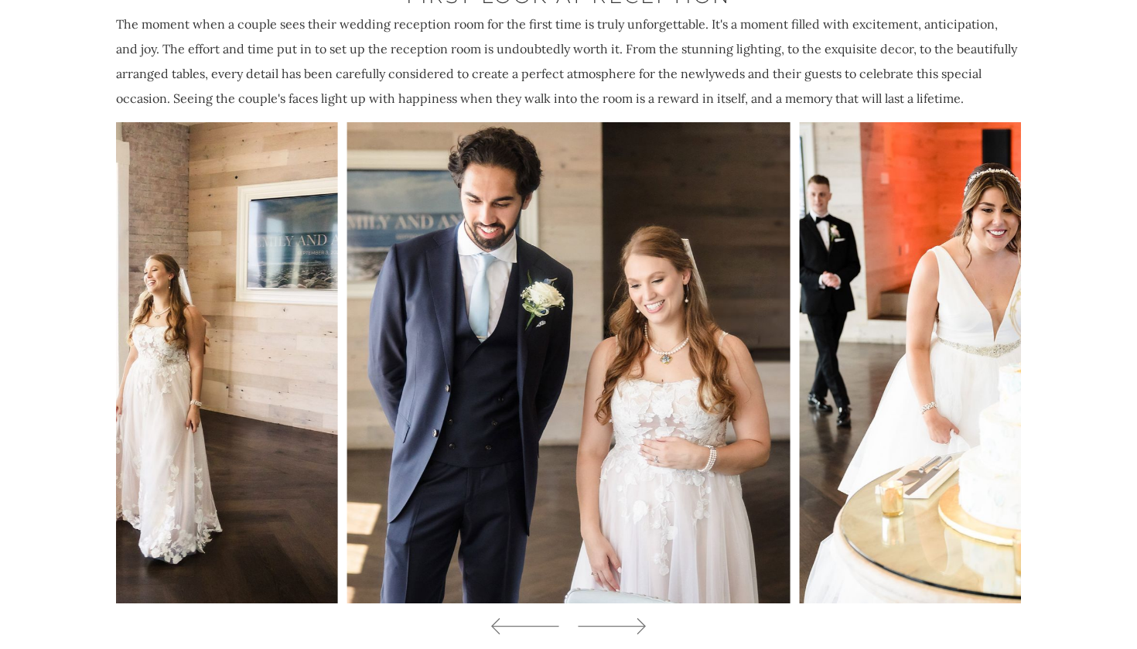
scroll to position [9001, 0]
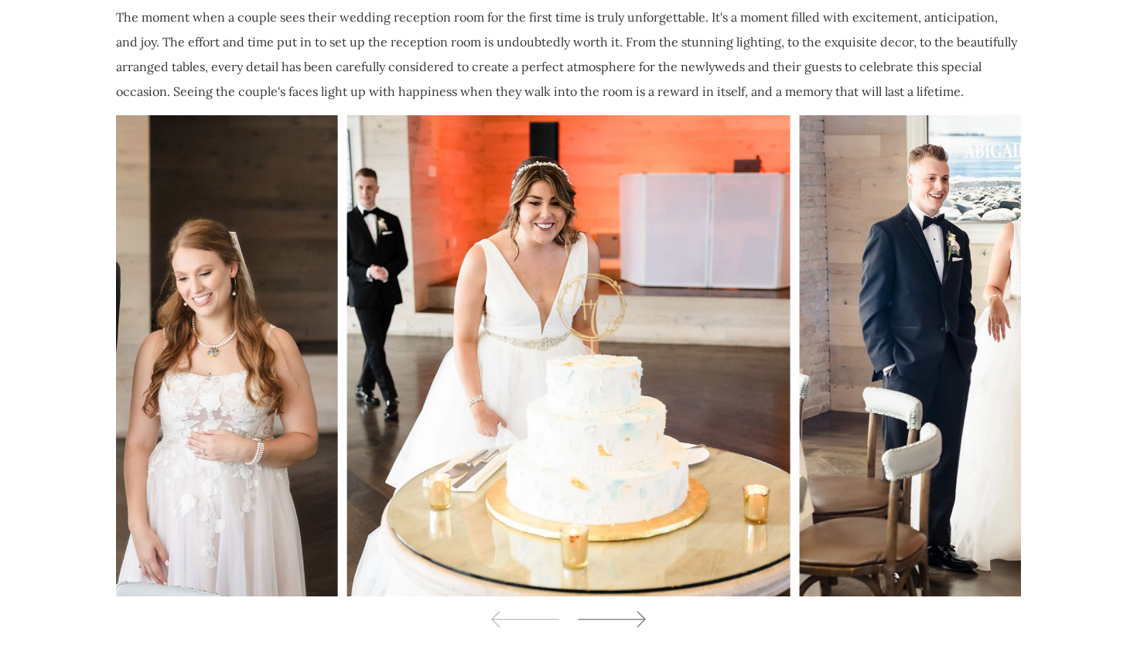
click at [620, 608] on icon at bounding box center [611, 619] width 70 height 23
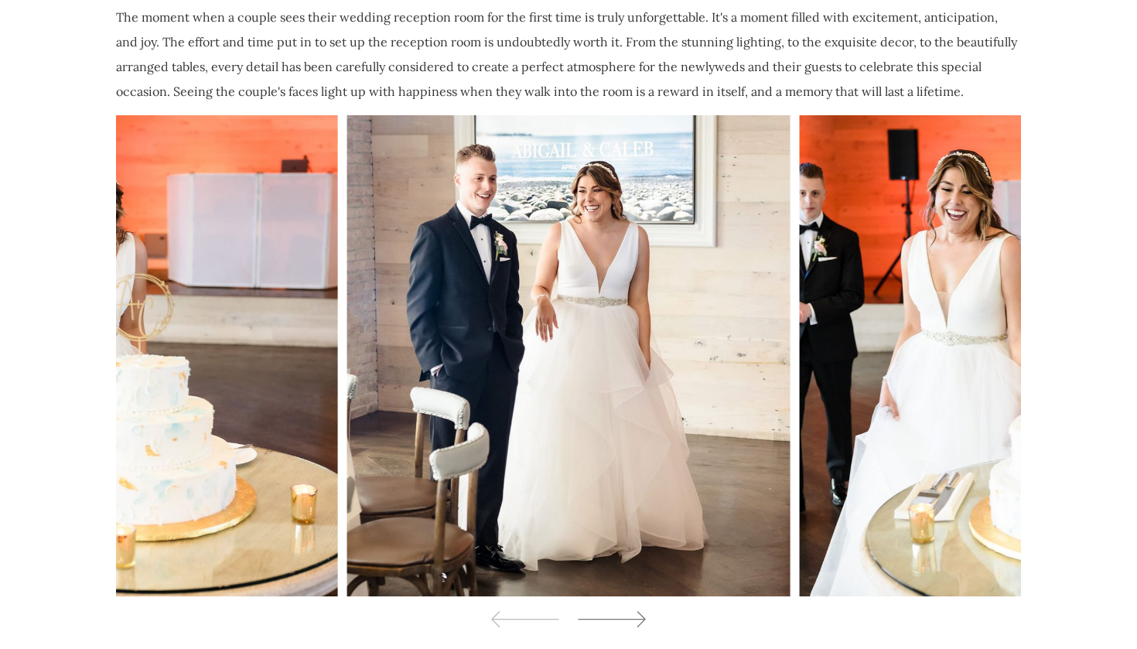
click at [620, 608] on icon at bounding box center [611, 619] width 70 height 23
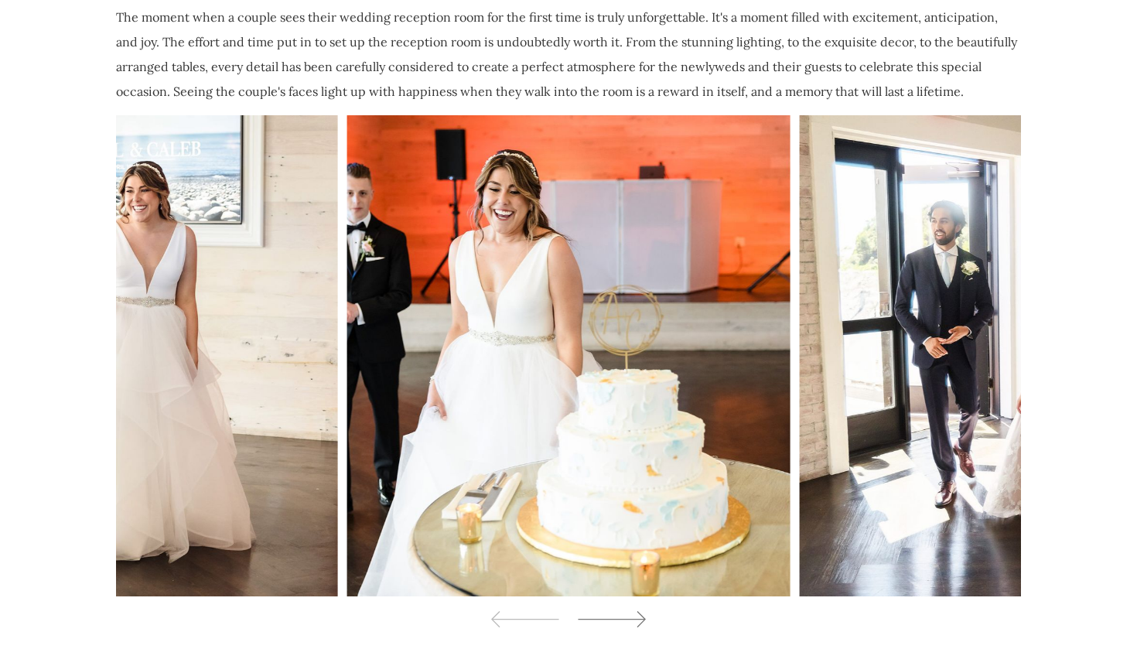
click at [620, 608] on icon at bounding box center [611, 619] width 70 height 23
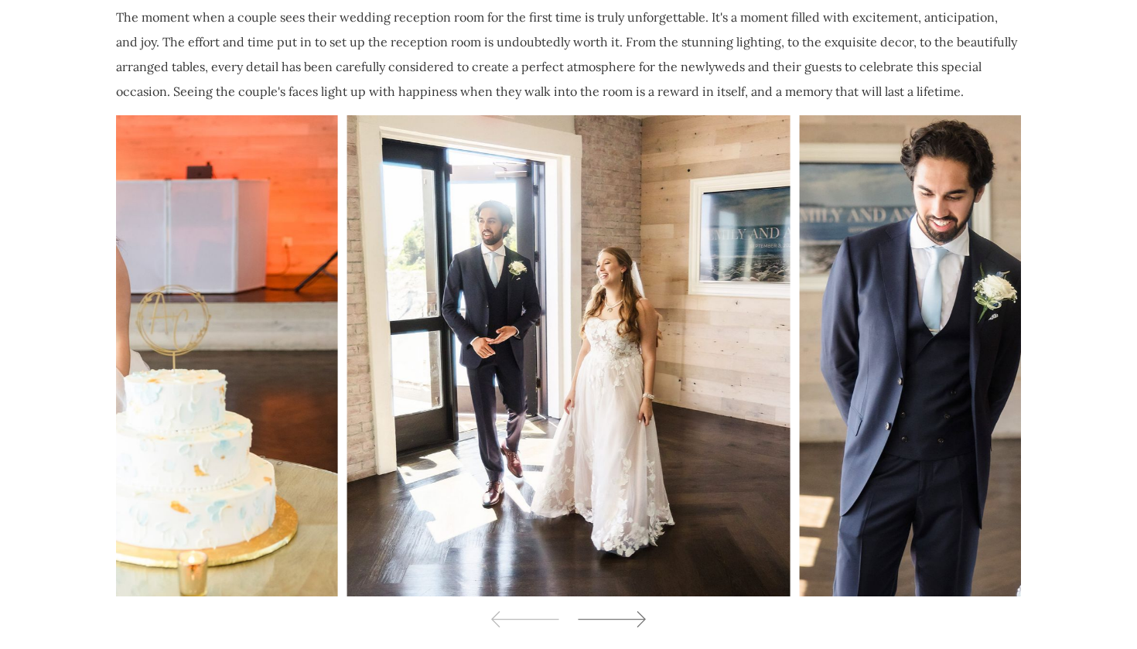
click at [620, 608] on icon at bounding box center [611, 619] width 70 height 23
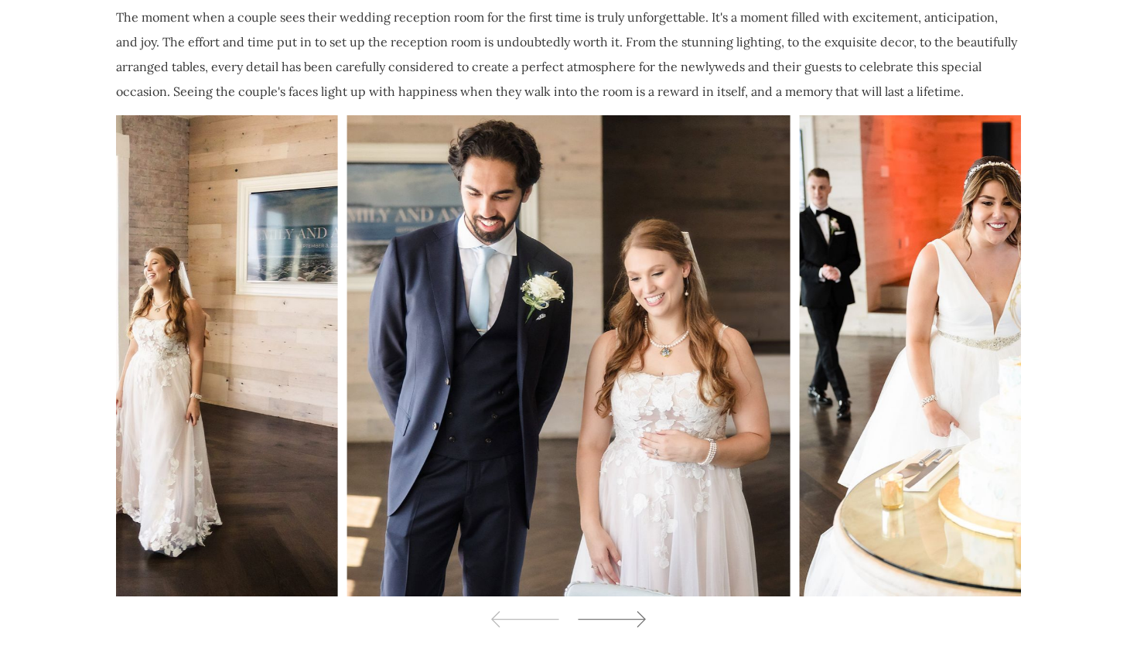
click at [620, 608] on icon at bounding box center [611, 619] width 70 height 23
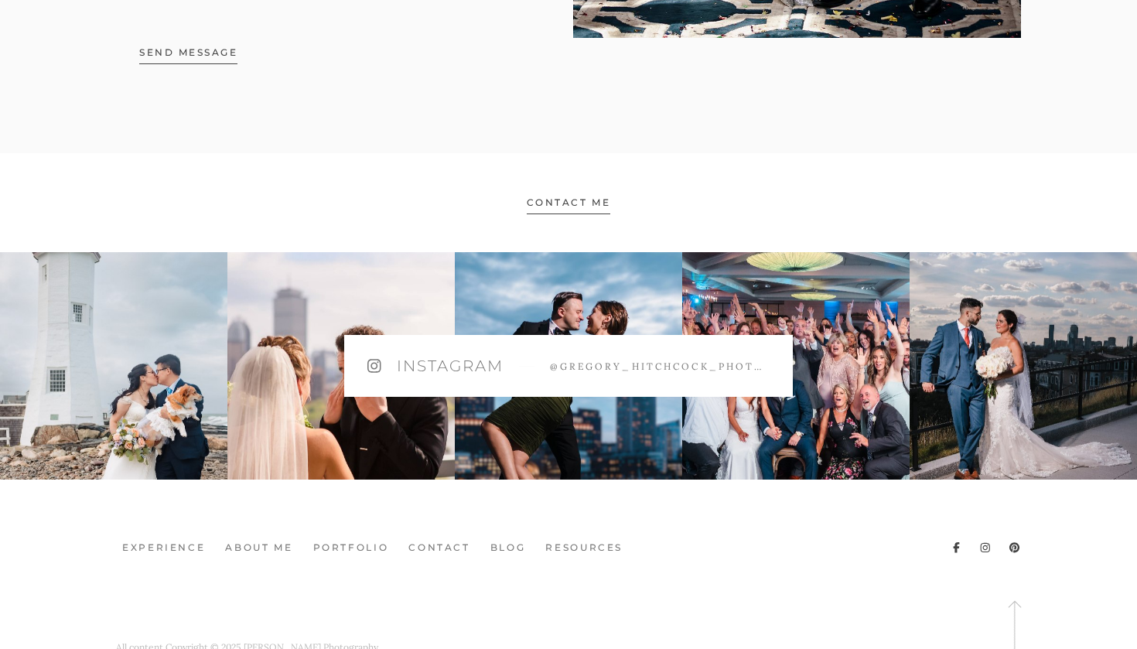
scroll to position [11375, 0]
